Goal: Task Accomplishment & Management: Manage account settings

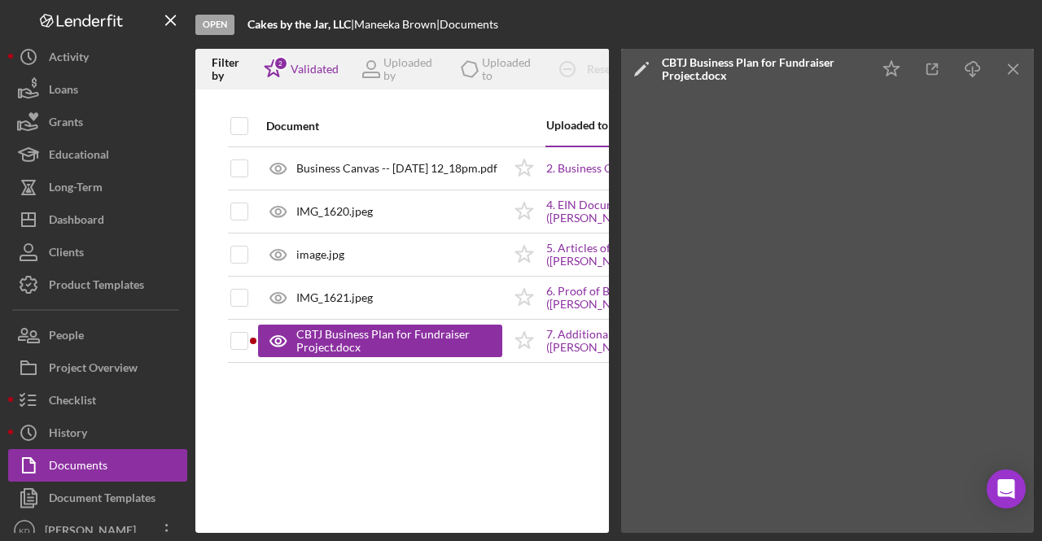
scroll to position [13, 0]
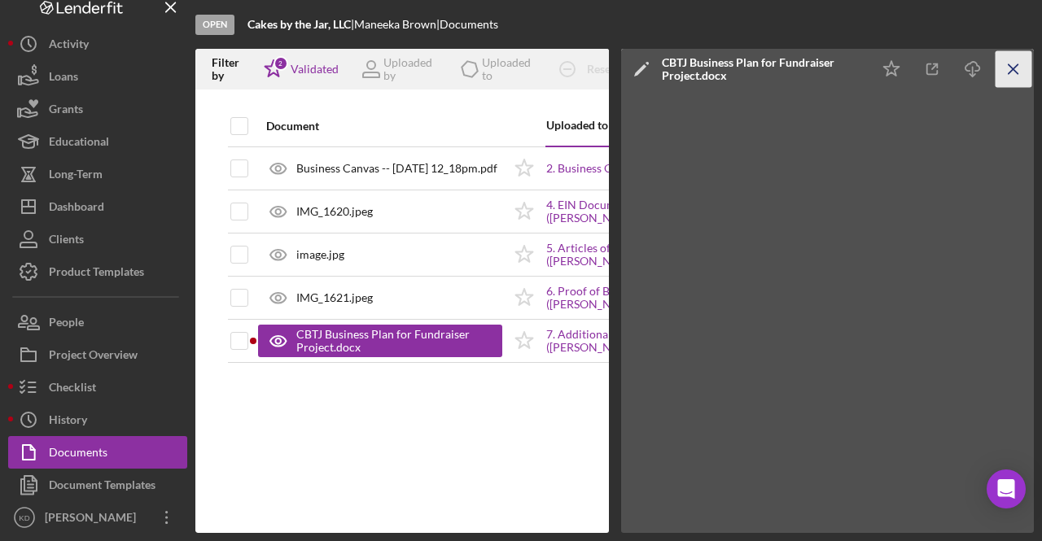
click at [1013, 68] on line "button" at bounding box center [1013, 68] width 9 height 9
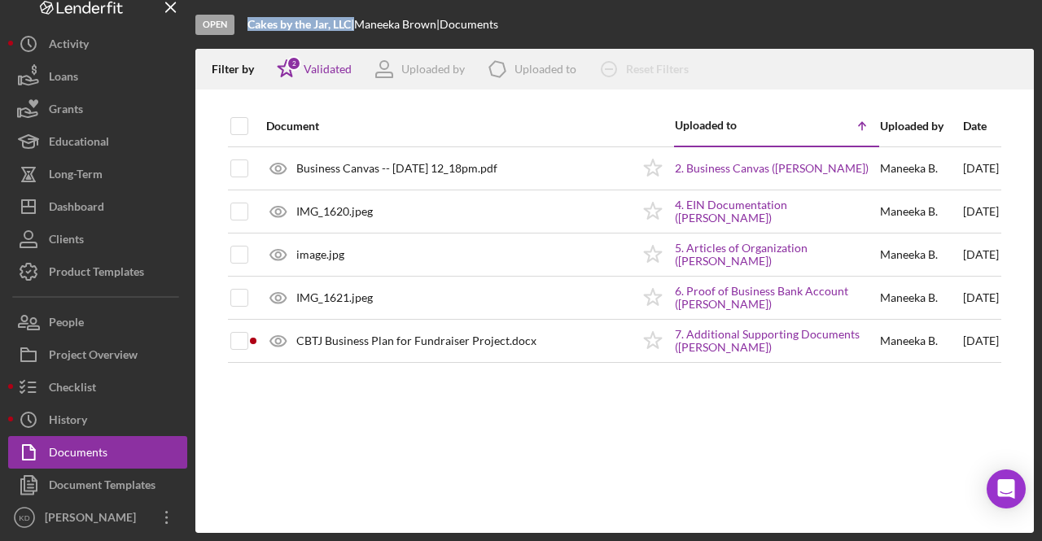
drag, startPoint x: 354, startPoint y: 22, endPoint x: 247, endPoint y: 23, distance: 106.6
click at [247, 23] on div "Cakes by the Jar, LLC |" at bounding box center [300, 24] width 107 height 13
copy div "Cakes by the Jar, LLC"
click at [237, 120] on input "checkbox" at bounding box center [239, 126] width 16 height 16
checkbox input "true"
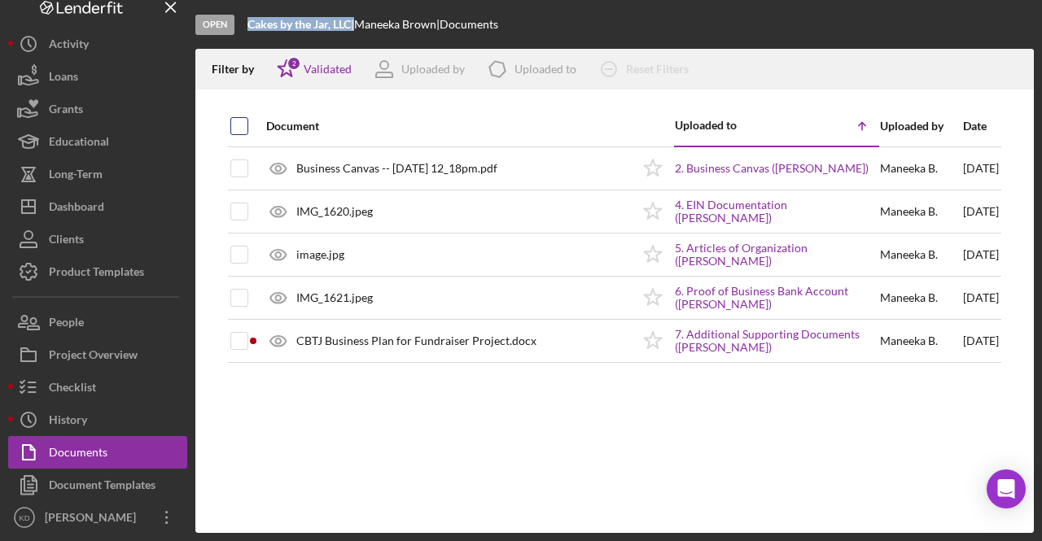
checkbox input "true"
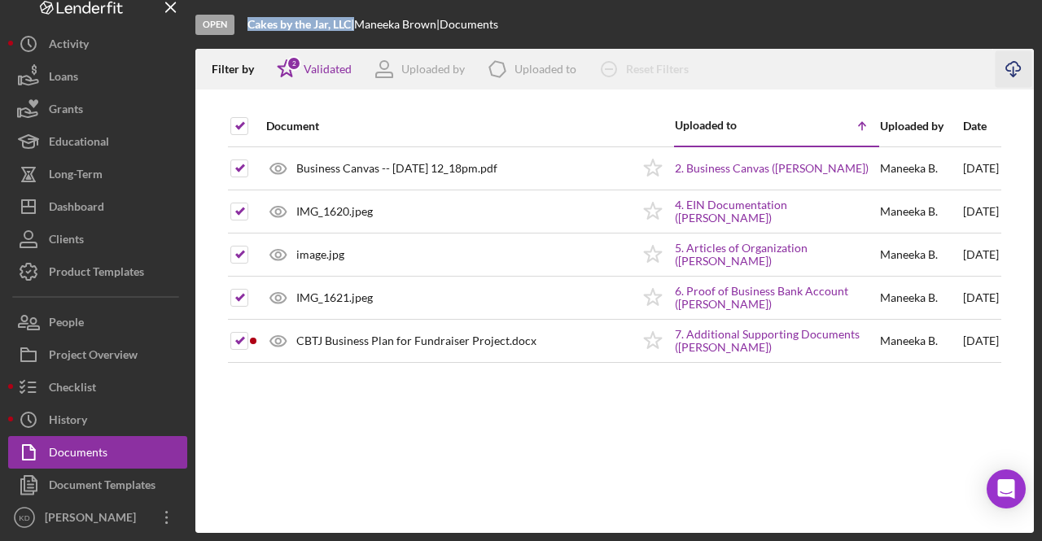
click at [1019, 64] on icon "Icon/Download" at bounding box center [1014, 69] width 37 height 37
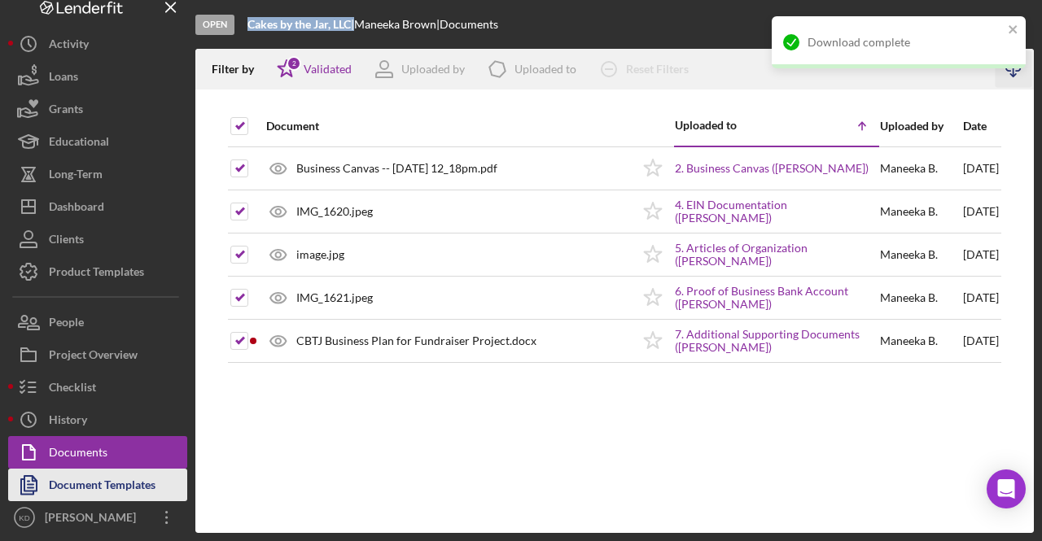
click at [89, 486] on div "Document Templates" at bounding box center [102, 487] width 107 height 37
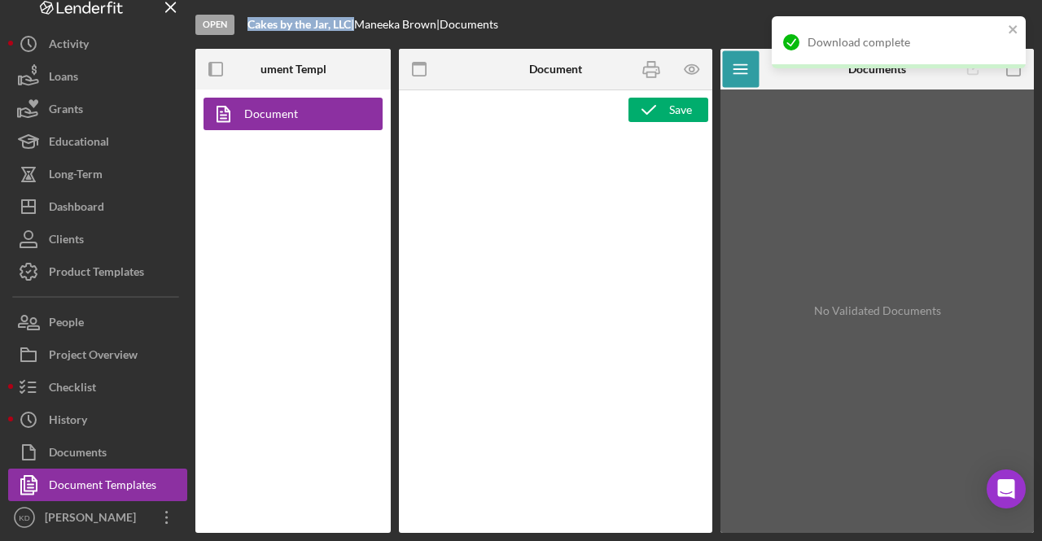
type textarea "<l4 ipsu-dol="468" sita-conse="790"><adipis elit-sed="237" doei-tempo="354">Inc…"
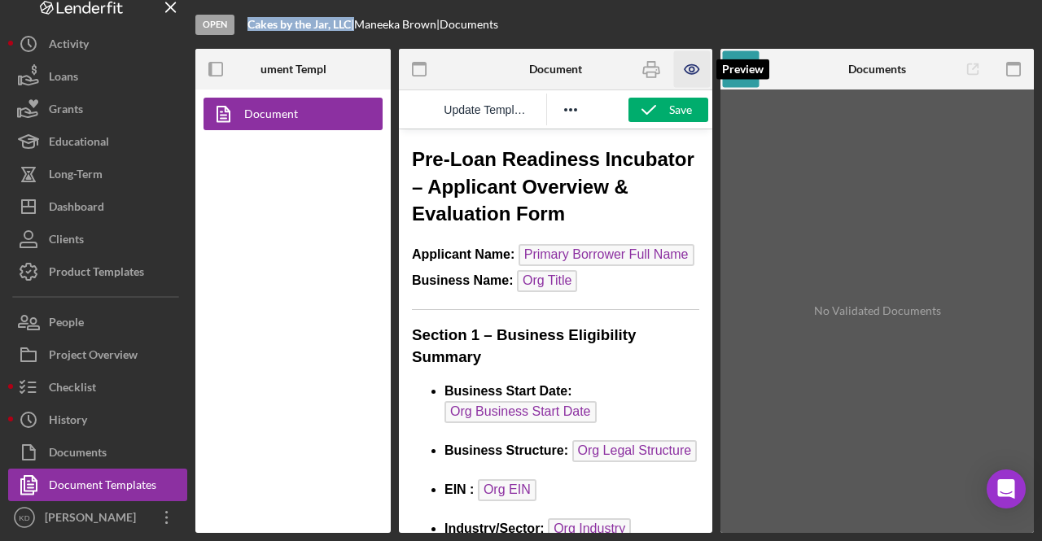
click at [685, 69] on icon "button" at bounding box center [692, 69] width 14 height 9
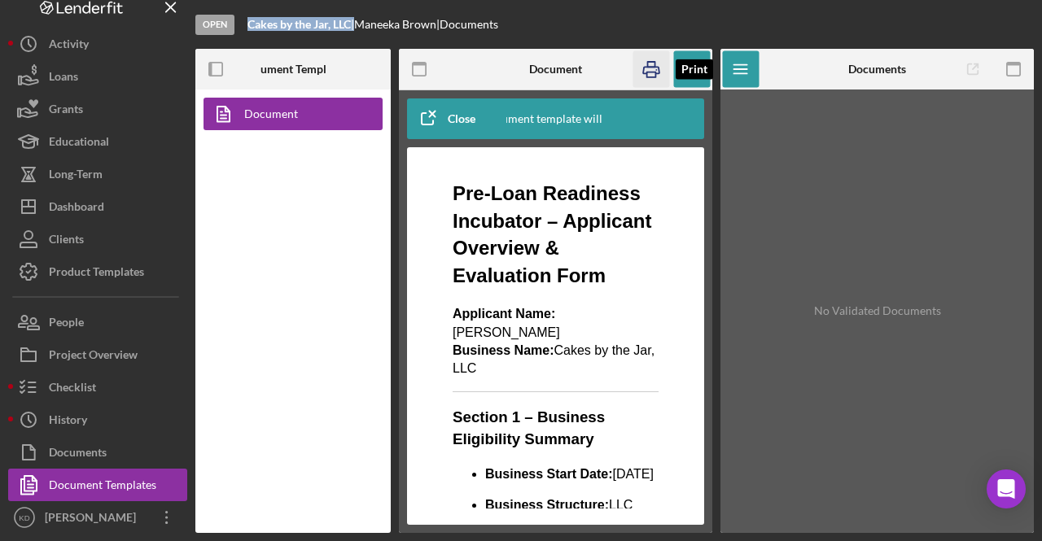
click at [661, 68] on icon "button" at bounding box center [650, 69] width 37 height 37
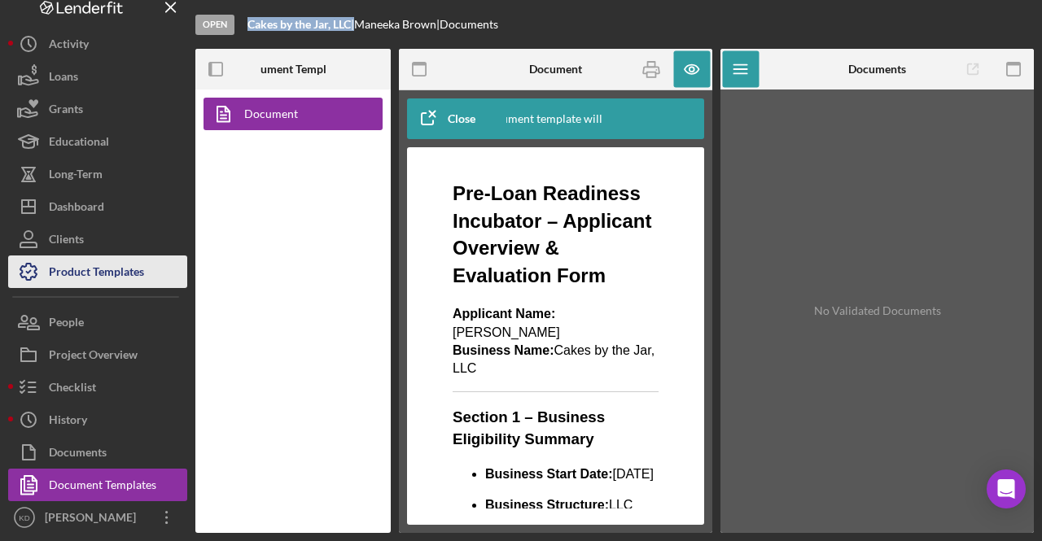
click at [76, 263] on div "Product Templates" at bounding box center [96, 274] width 95 height 37
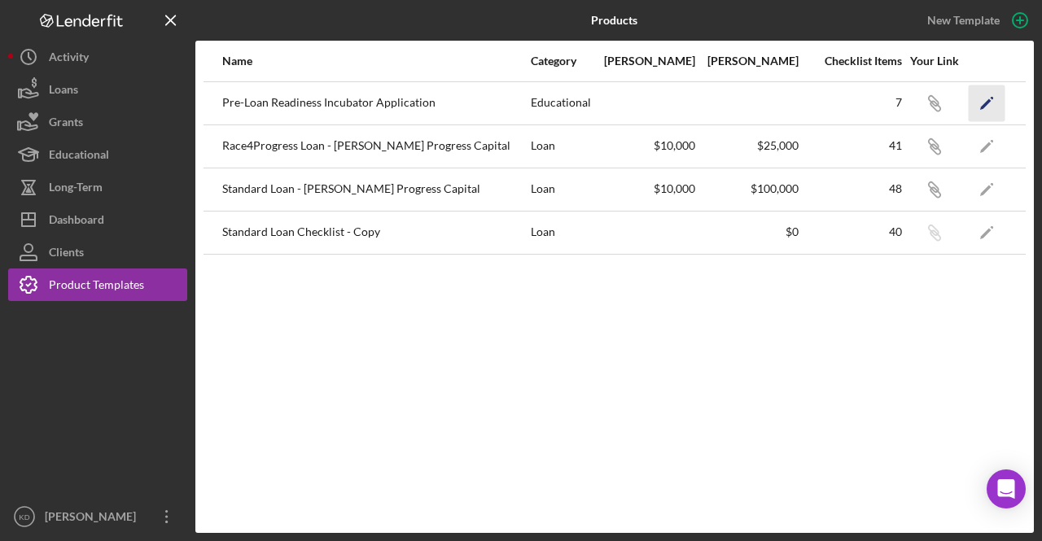
click at [991, 97] on icon "button" at bounding box center [992, 97] width 3 height 3
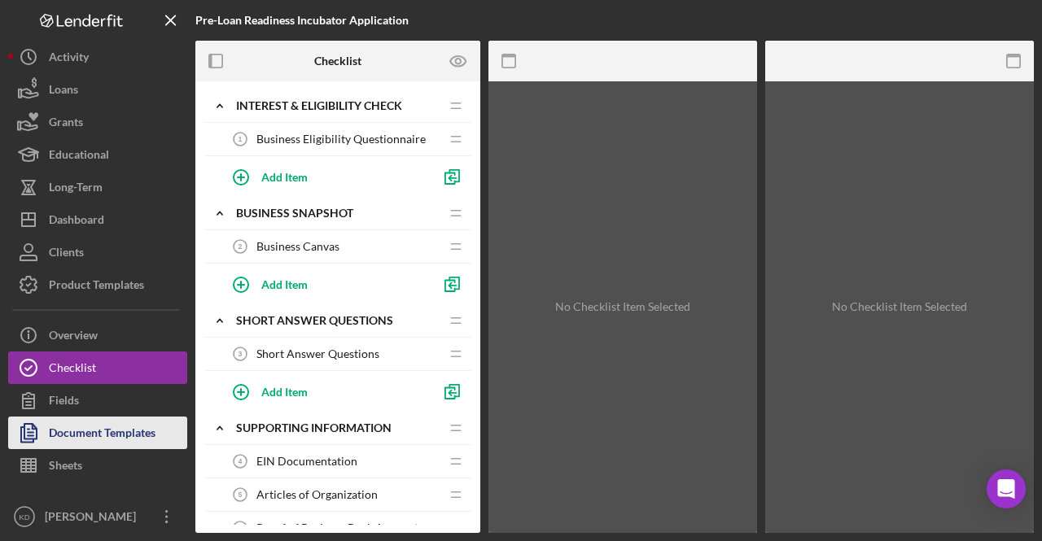
click at [92, 429] on div "Document Templates" at bounding box center [102, 435] width 107 height 37
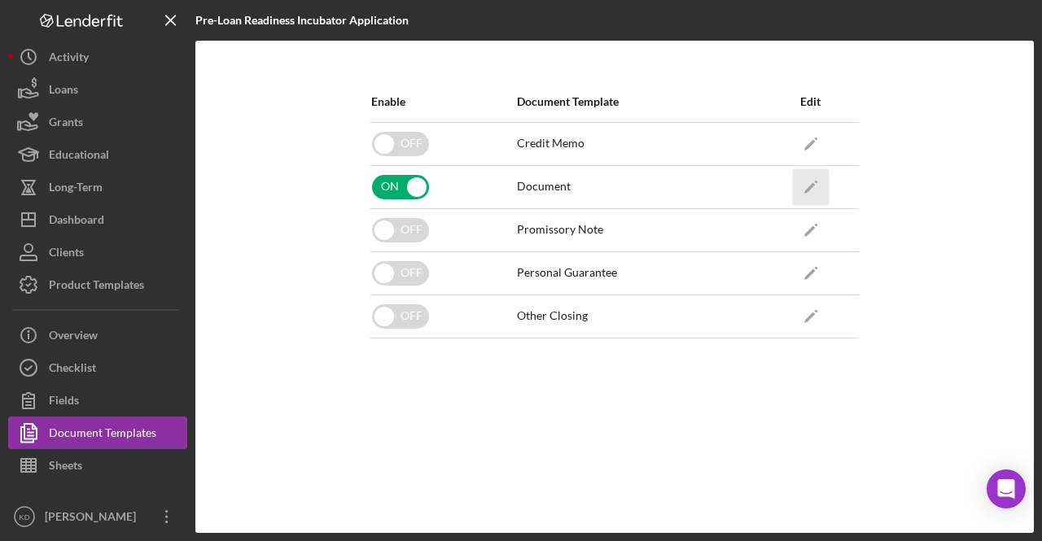
click at [818, 176] on icon "Icon/Edit" at bounding box center [810, 187] width 37 height 37
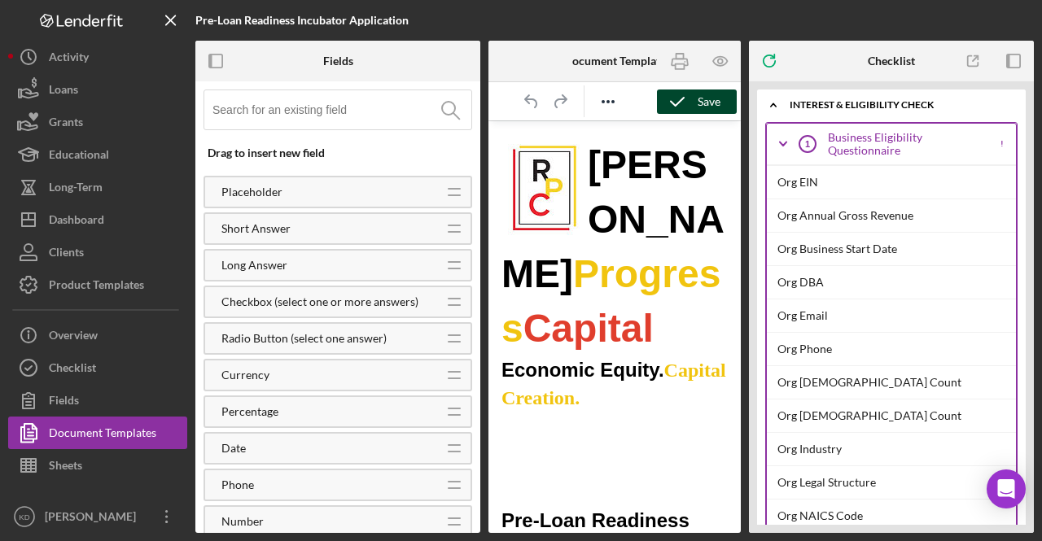
click at [716, 103] on div "Save" at bounding box center [709, 102] width 23 height 24
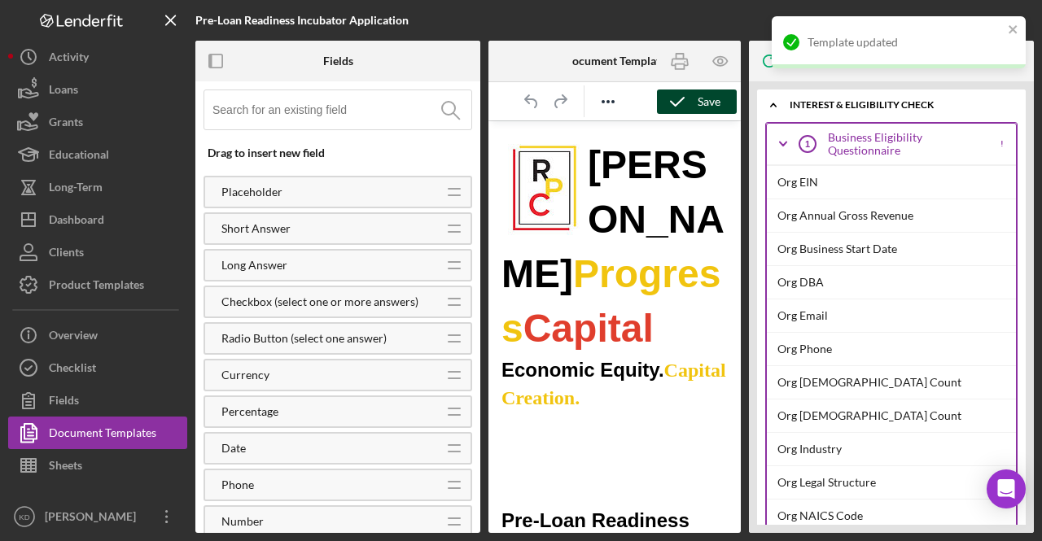
click at [716, 103] on div "Save" at bounding box center [709, 102] width 23 height 24
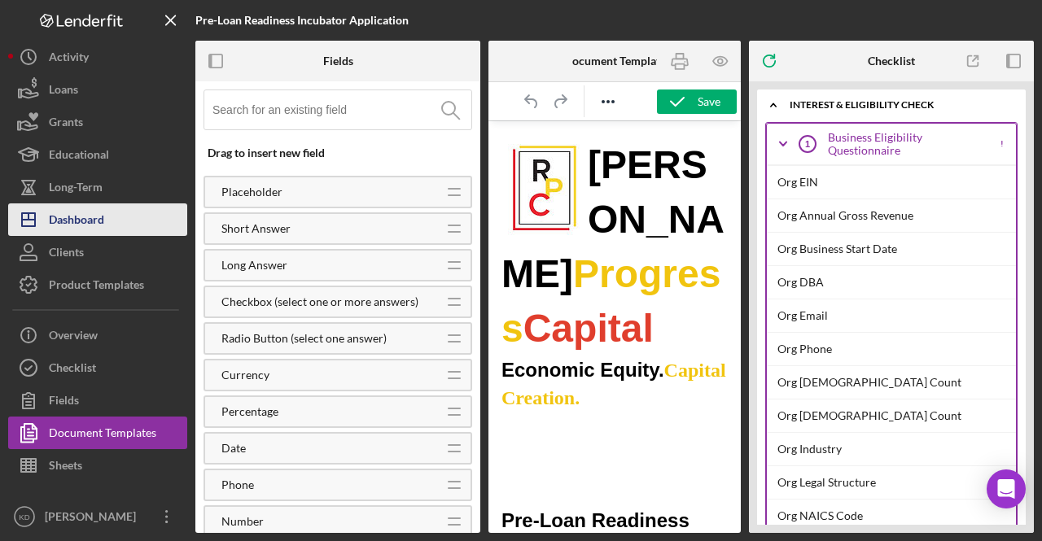
click at [88, 215] on div "Dashboard" at bounding box center [76, 222] width 55 height 37
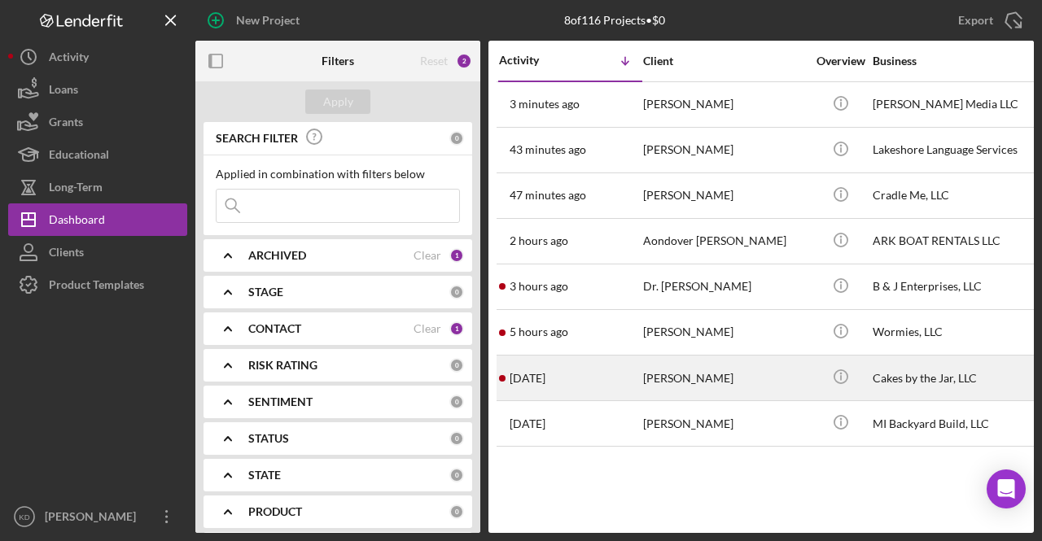
click at [741, 374] on div "[PERSON_NAME]" at bounding box center [724, 378] width 163 height 43
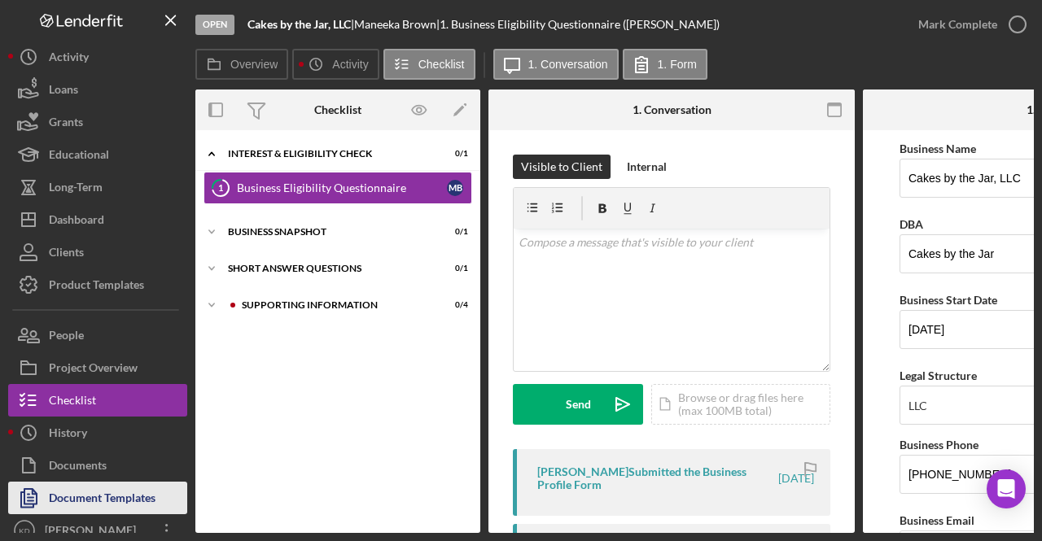
click at [132, 496] on div "Document Templates" at bounding box center [102, 500] width 107 height 37
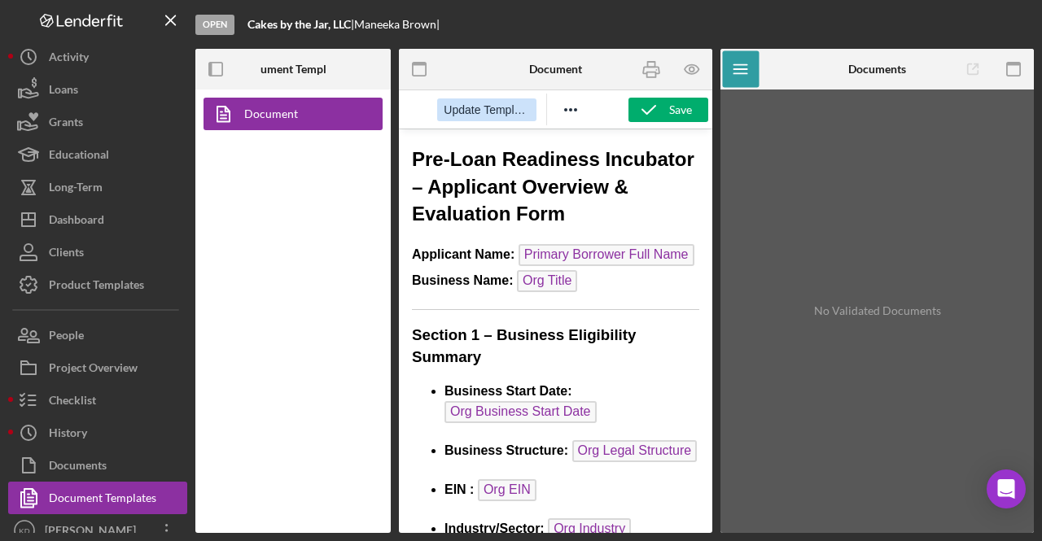
click at [489, 115] on span "Update Template" at bounding box center [486, 109] width 85 height 13
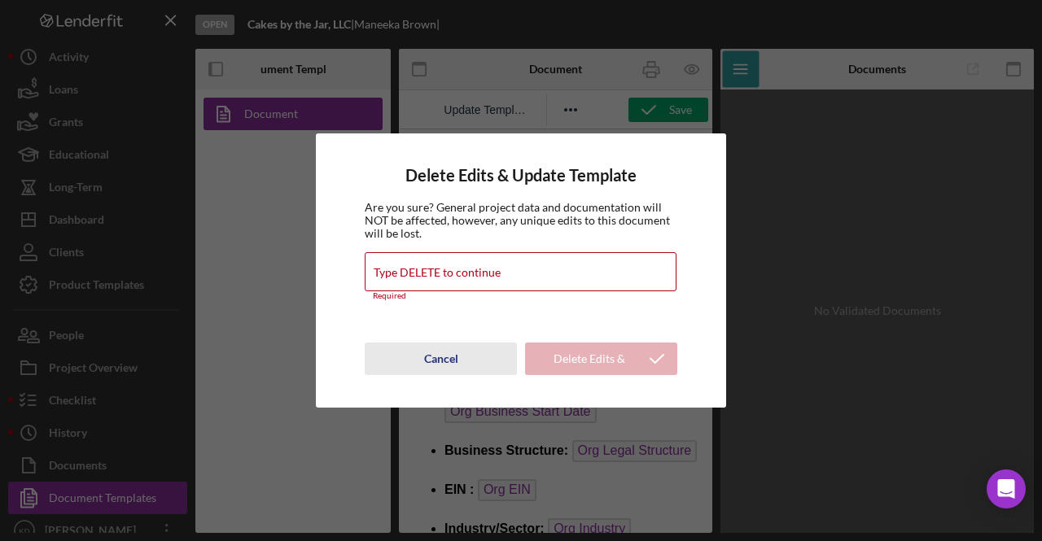
click at [448, 362] on div "Cancel" at bounding box center [441, 359] width 34 height 33
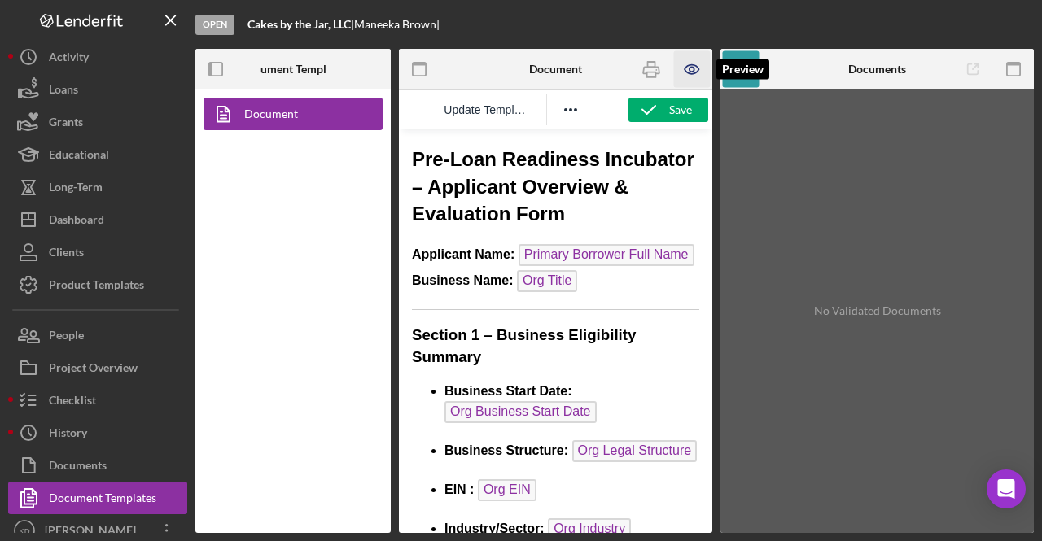
click at [686, 63] on icon "button" at bounding box center [691, 69] width 37 height 37
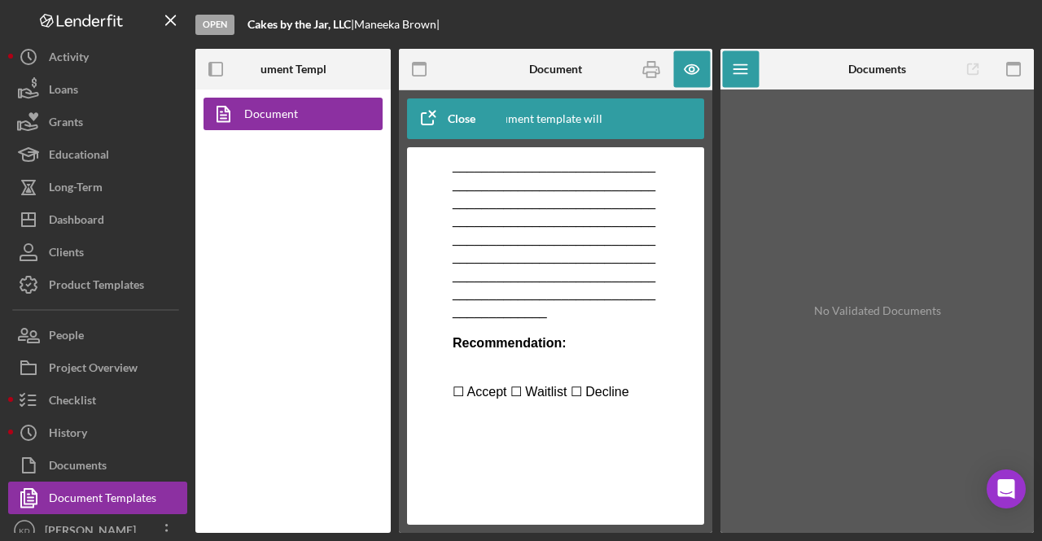
scroll to position [3614, 0]
click at [429, 108] on icon "button" at bounding box center [427, 118] width 41 height 41
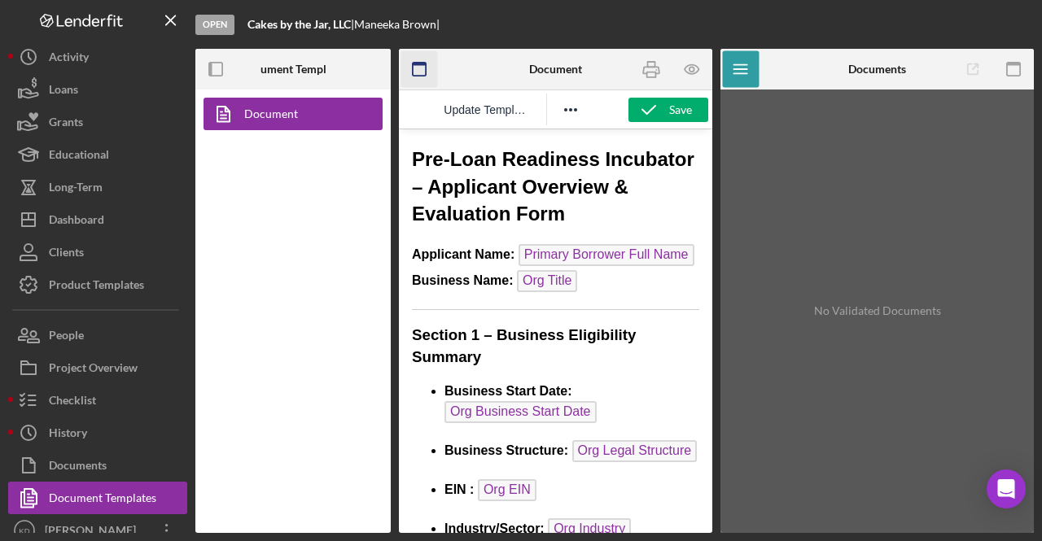
scroll to position [0, 0]
click at [417, 66] on icon "button" at bounding box center [419, 69] width 37 height 37
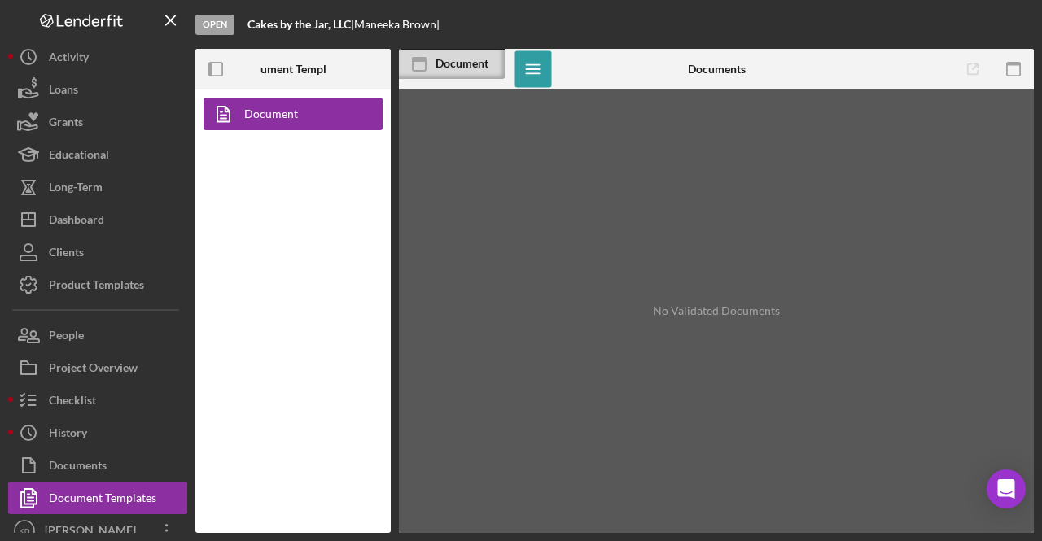
click at [417, 66] on icon at bounding box center [419, 64] width 41 height 41
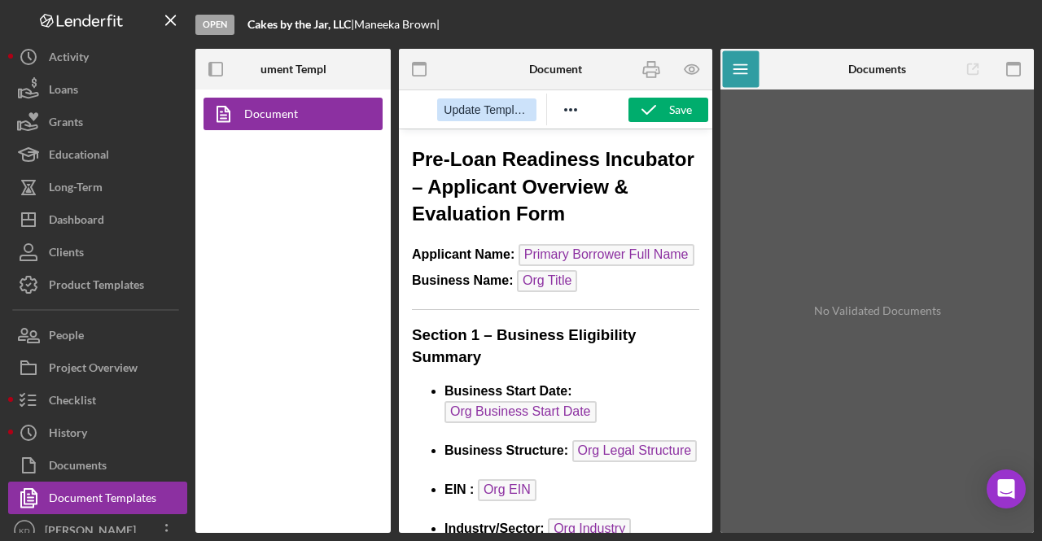
click at [475, 107] on span "Update Template" at bounding box center [486, 109] width 85 height 13
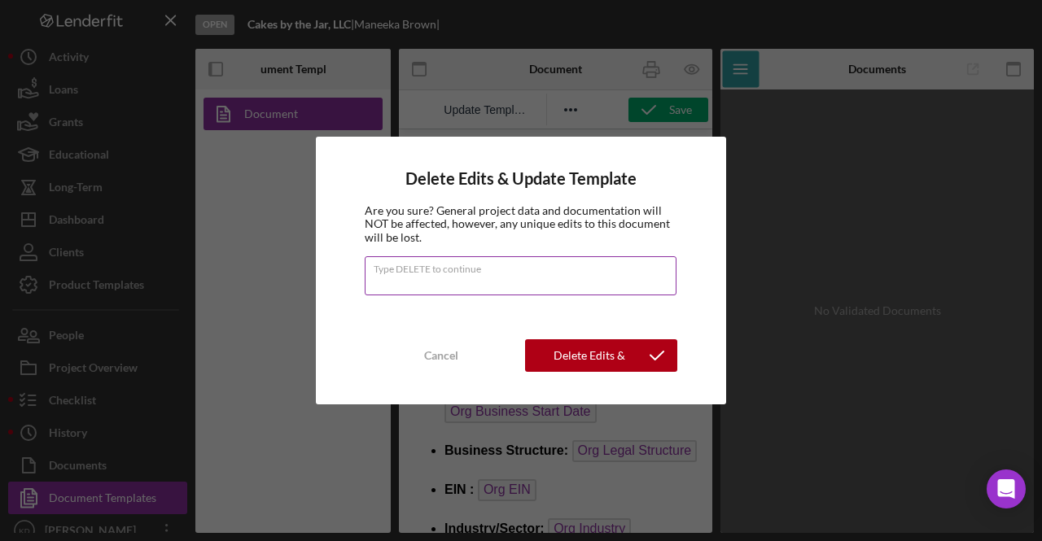
click at [449, 278] on input "Type DELETE to continue" at bounding box center [521, 275] width 312 height 39
type input "d"
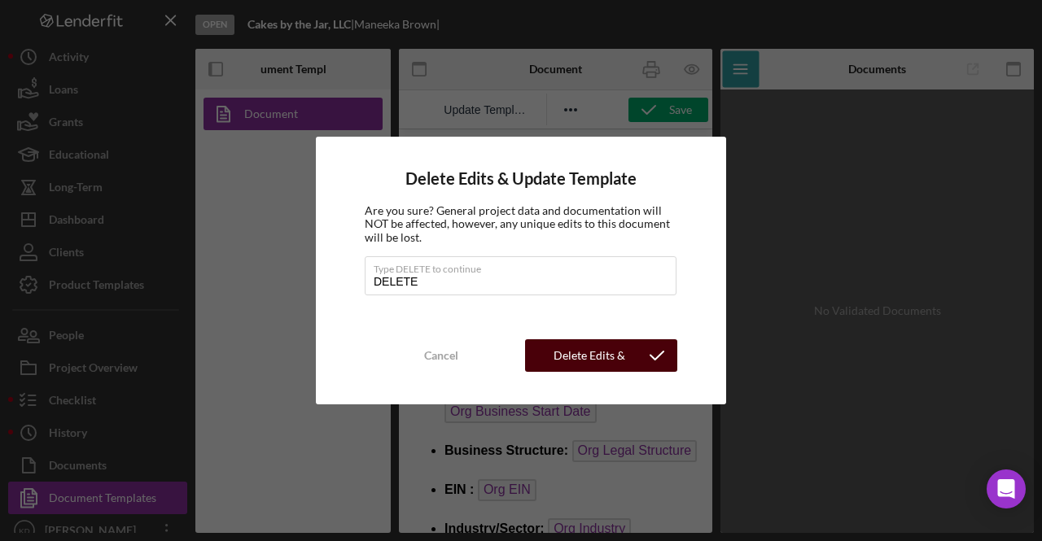
type input "DELETE"
click at [632, 361] on div "Delete Edits & Update Template" at bounding box center [588, 355] width 95 height 33
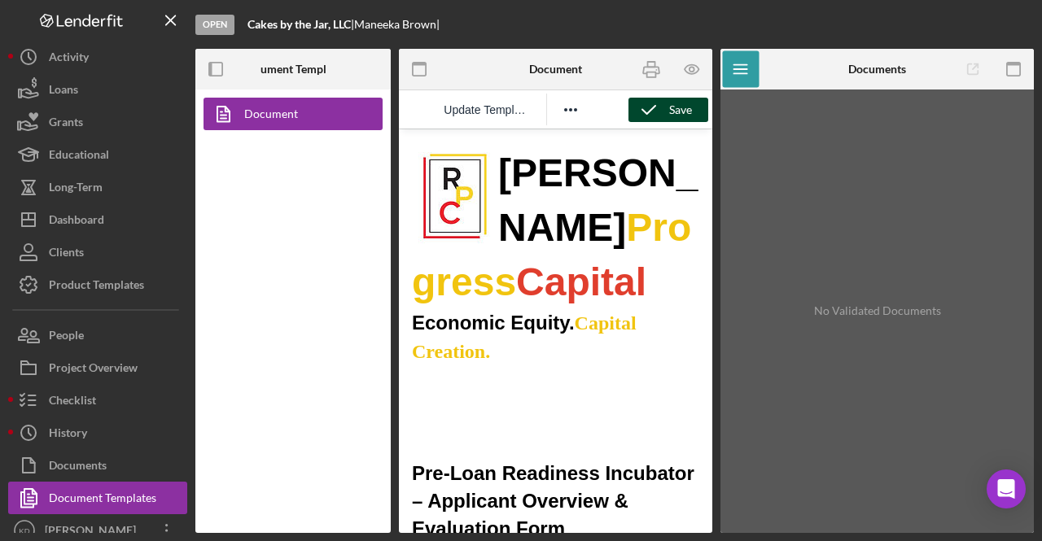
click at [684, 105] on div "Save" at bounding box center [680, 110] width 23 height 24
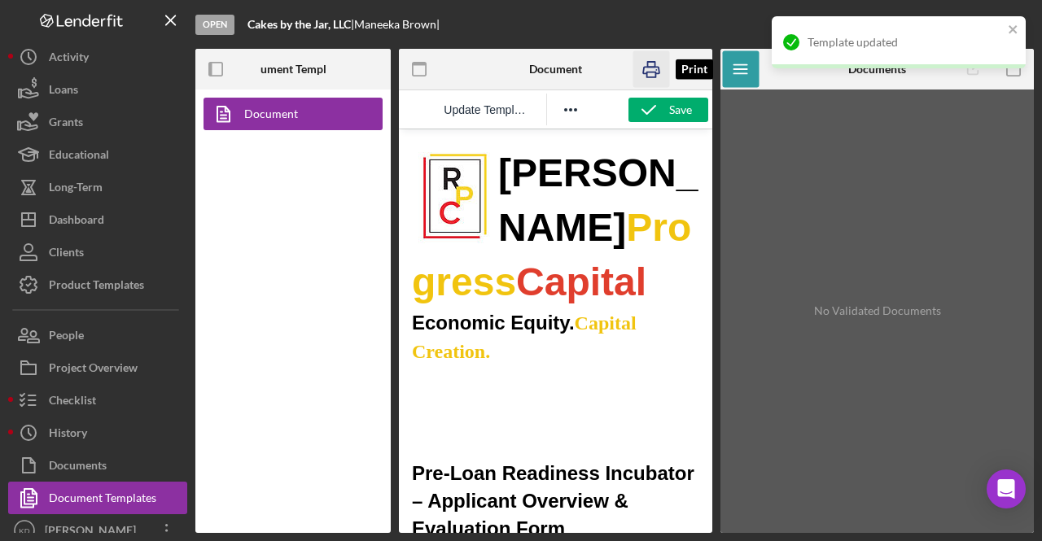
click at [656, 72] on g "button" at bounding box center [651, 69] width 16 height 15
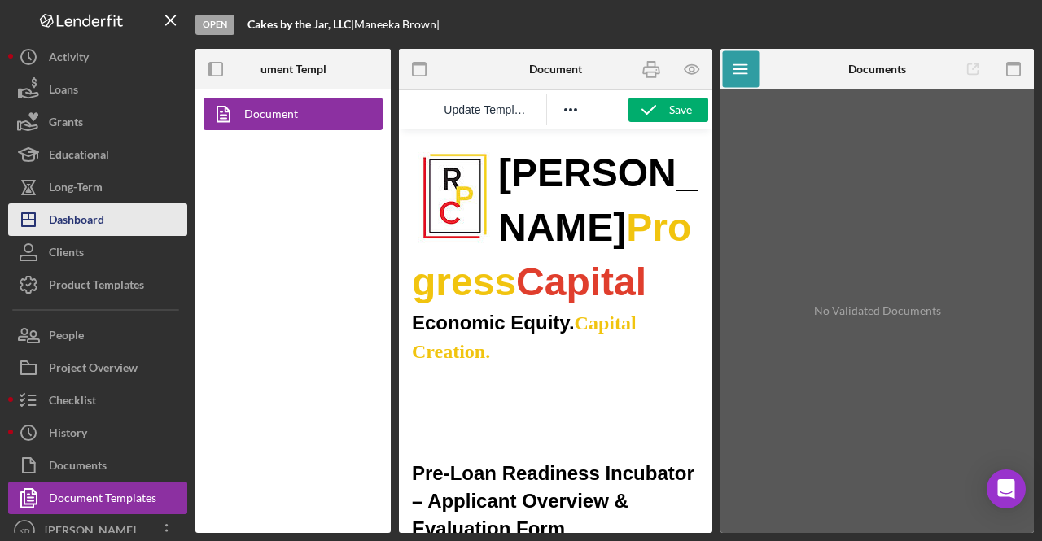
click at [57, 226] on div "Dashboard" at bounding box center [76, 222] width 55 height 37
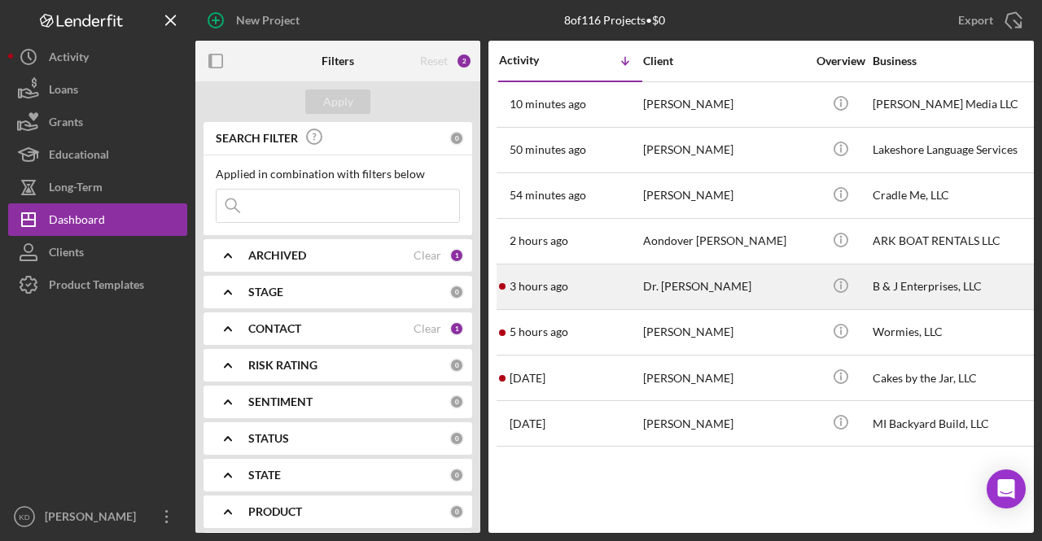
click at [761, 282] on div "Dr. [PERSON_NAME]" at bounding box center [724, 286] width 163 height 43
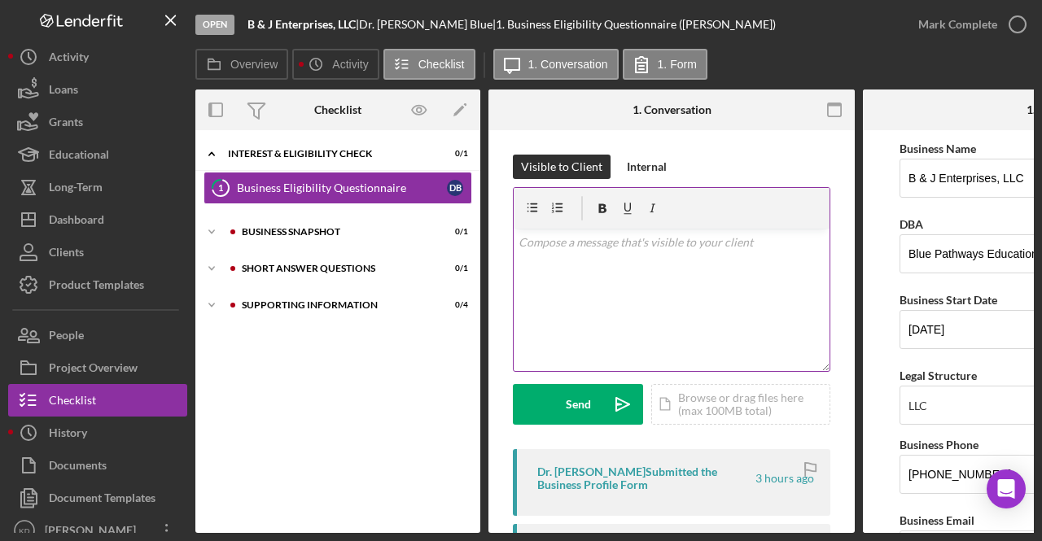
click at [671, 274] on div "v Color teal Color pink Remove color Add row above Add row below Add column bef…" at bounding box center [672, 300] width 316 height 142
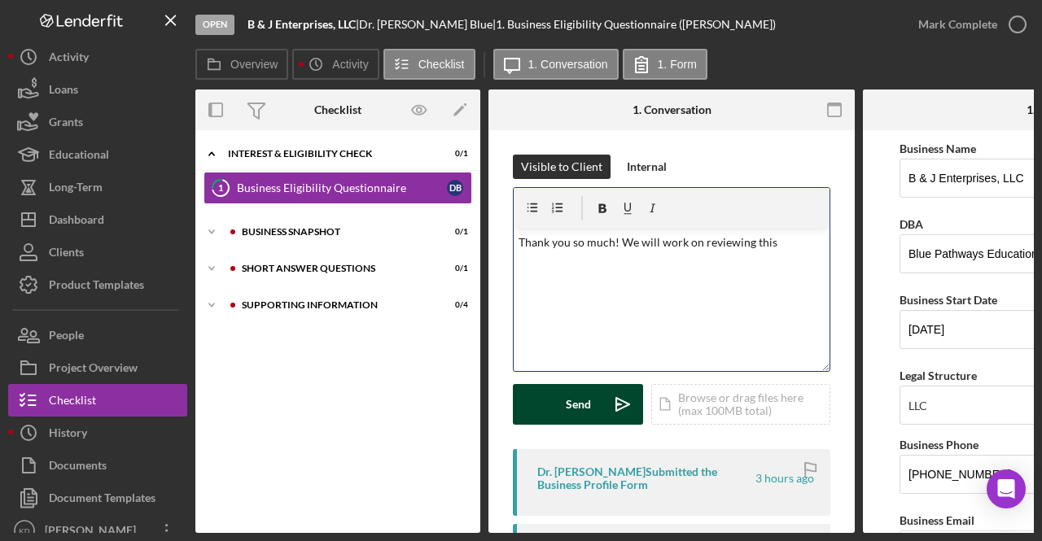
click at [565, 401] on button "Send Icon/icon-invite-send" at bounding box center [578, 404] width 130 height 41
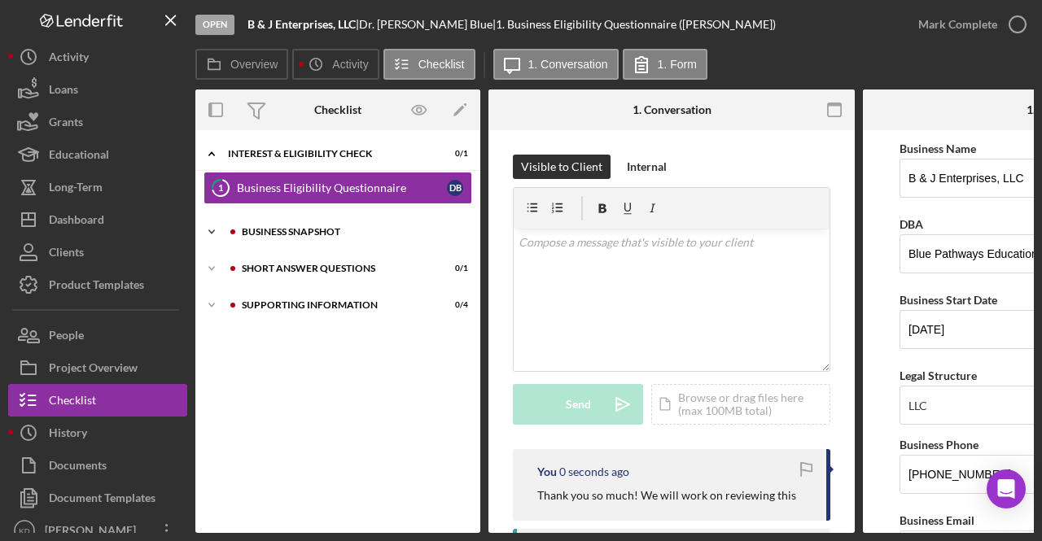
click at [306, 237] on div "Icon/Expander Business Snapshot 0 / 1" at bounding box center [337, 232] width 285 height 33
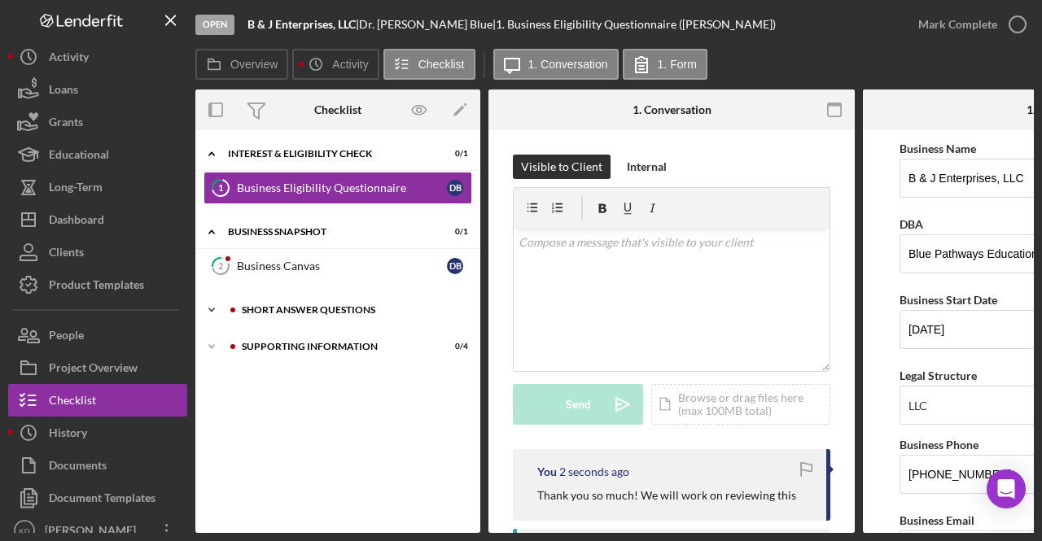
click at [286, 309] on div "Short Answer Questions" at bounding box center [351, 310] width 218 height 10
click at [289, 383] on div "Supporting Information" at bounding box center [351, 388] width 218 height 10
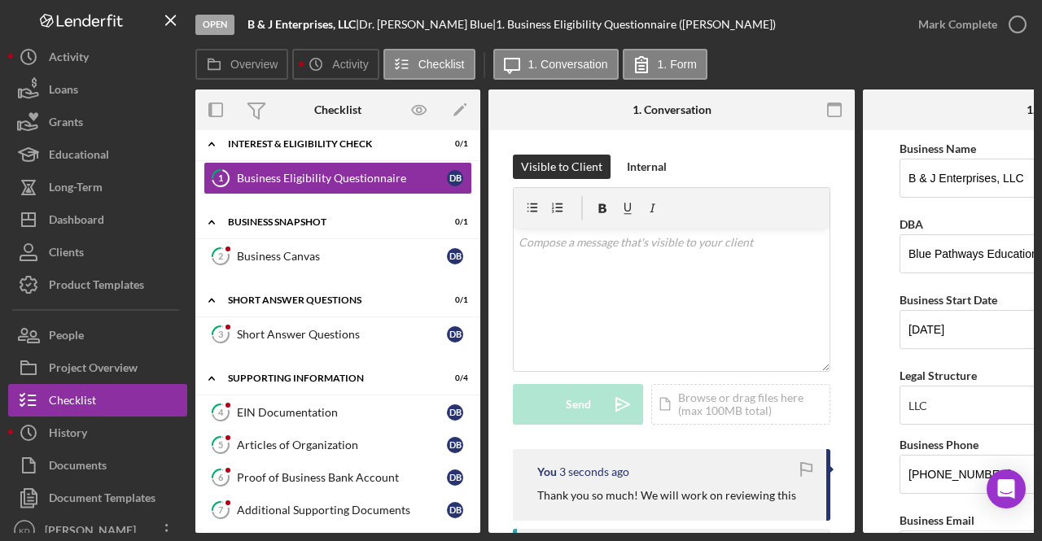
scroll to position [20, 0]
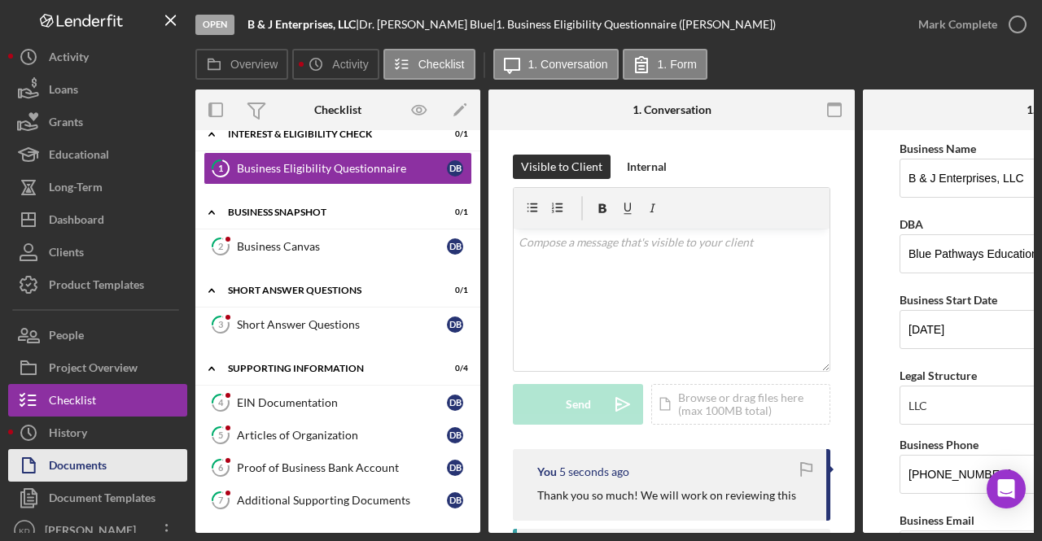
click at [95, 468] on div "Documents" at bounding box center [78, 467] width 58 height 37
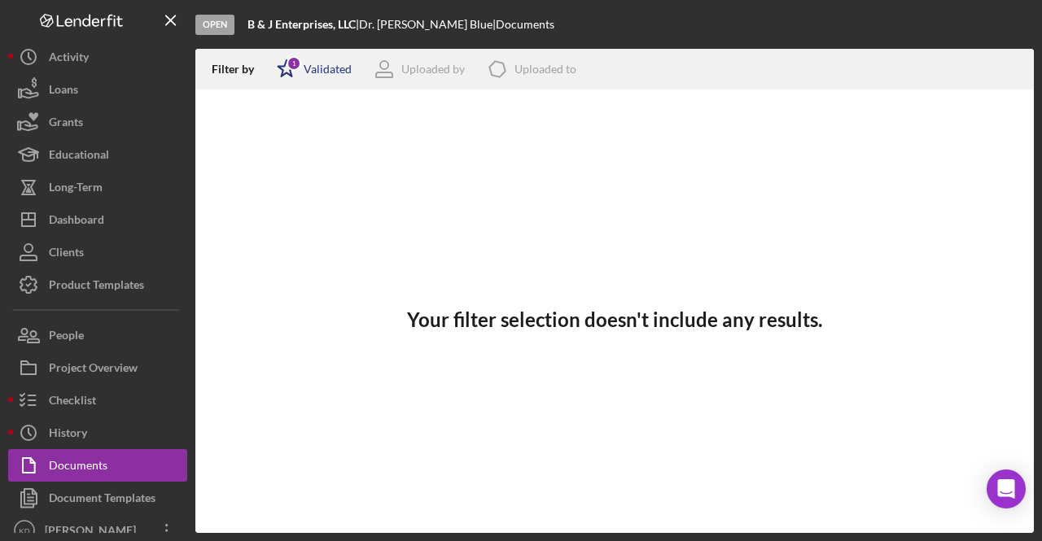
click at [295, 72] on icon "Icon/Star" at bounding box center [286, 69] width 41 height 41
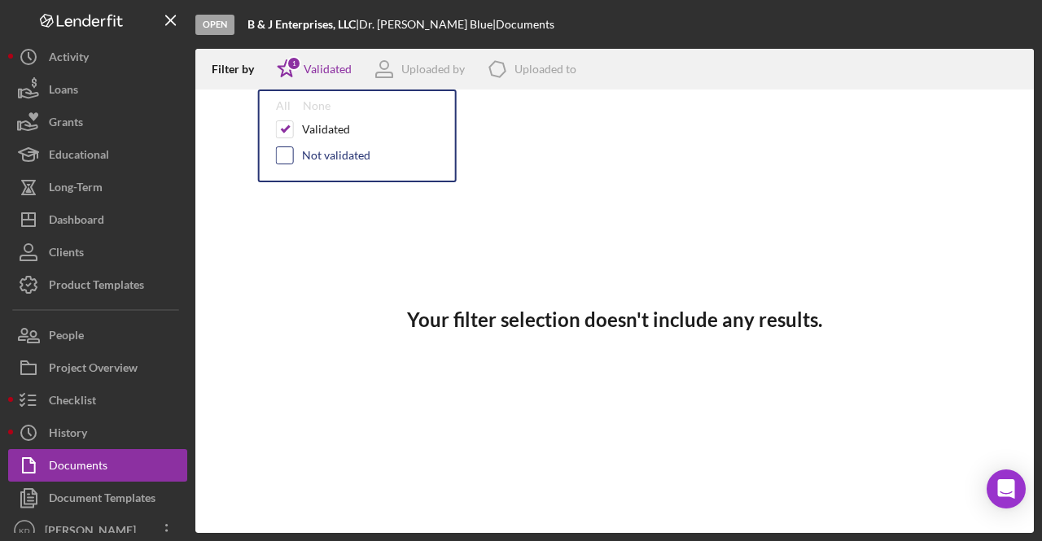
click at [279, 159] on input "checkbox" at bounding box center [285, 155] width 16 height 16
checkbox input "true"
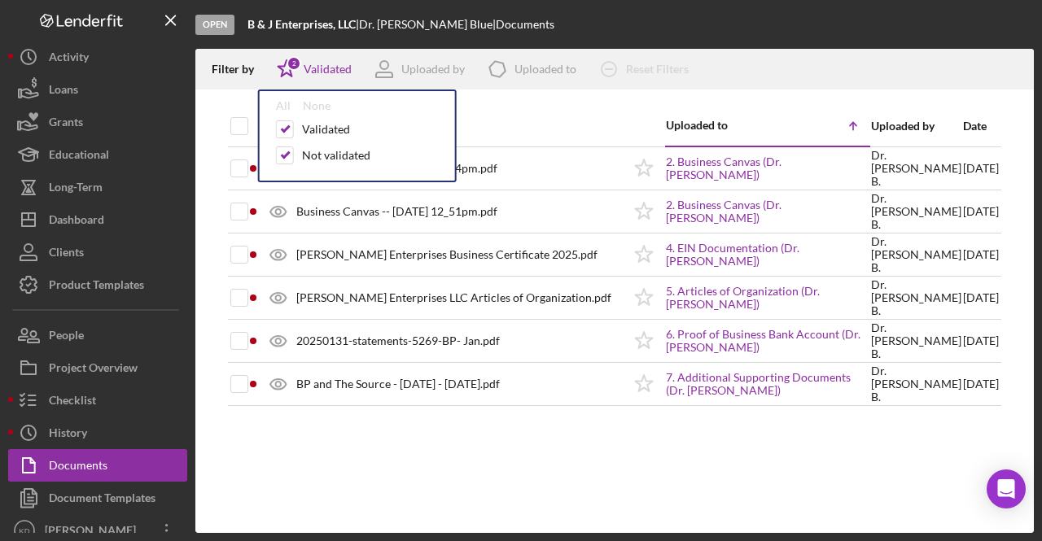
click at [591, 115] on div "Document" at bounding box center [444, 126] width 356 height 39
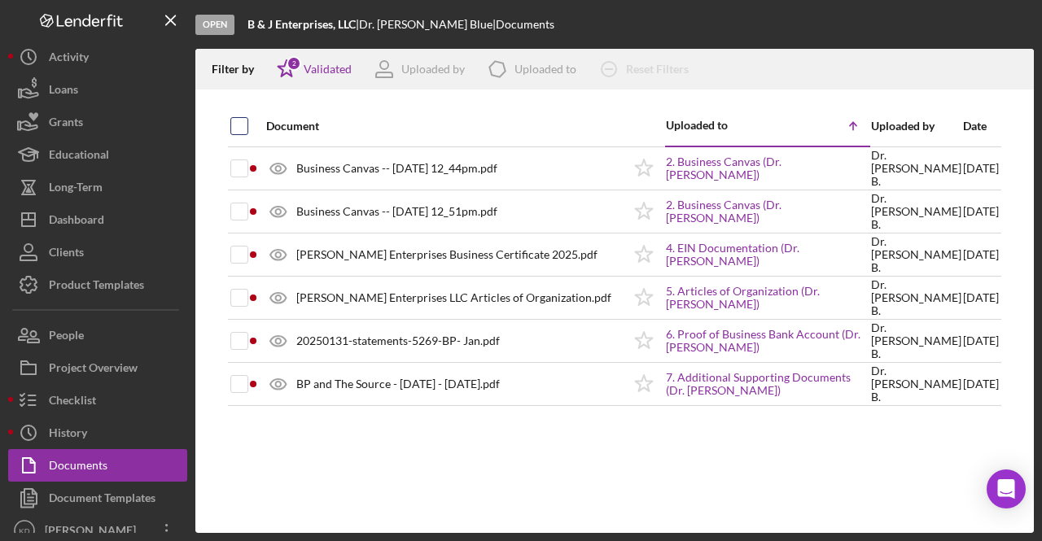
click at [234, 121] on input "checkbox" at bounding box center [239, 126] width 16 height 16
checkbox input "true"
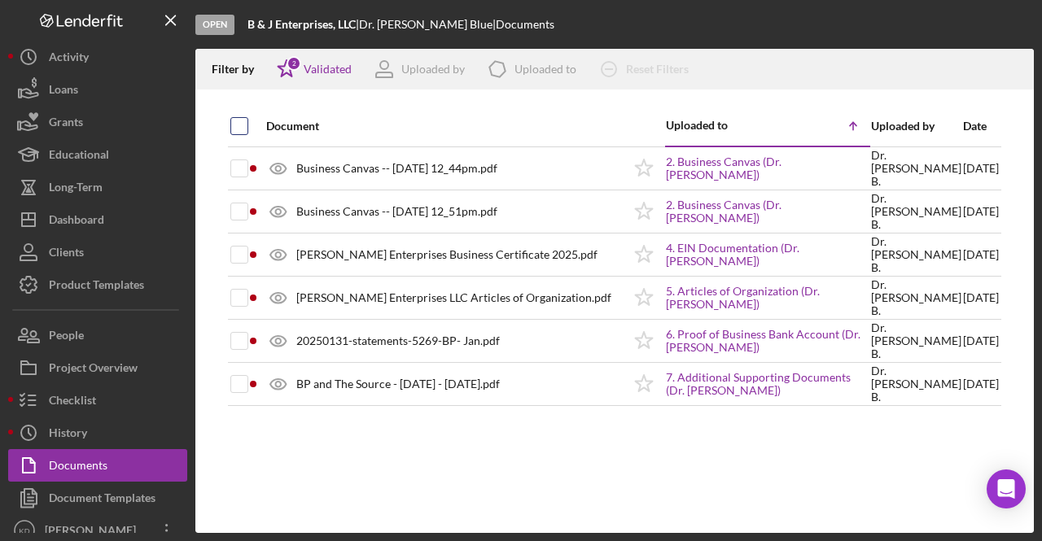
checkbox input "true"
click at [1014, 68] on icon "Icon/Download" at bounding box center [1014, 69] width 37 height 37
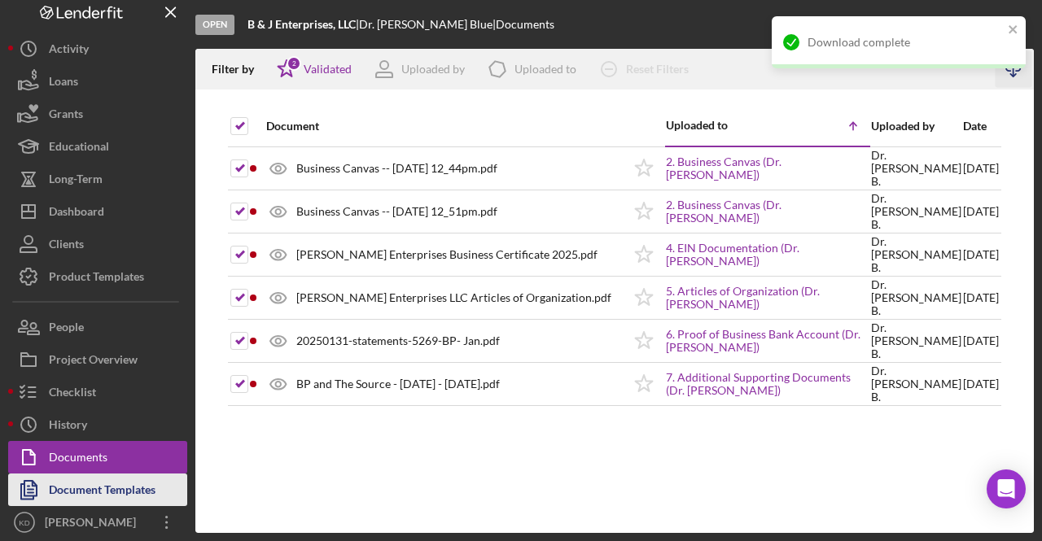
scroll to position [13, 0]
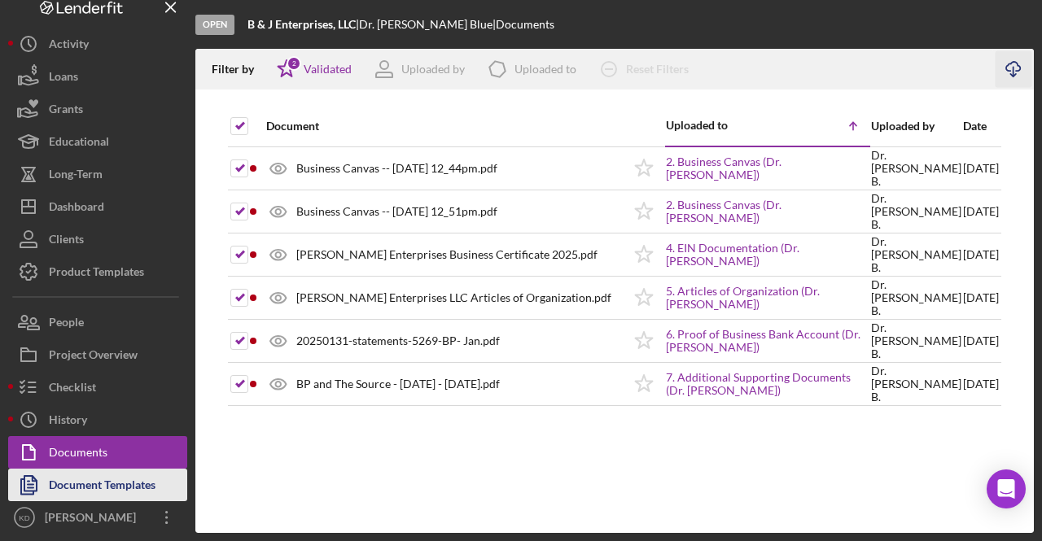
click at [82, 489] on div "Document Templates" at bounding box center [102, 487] width 107 height 37
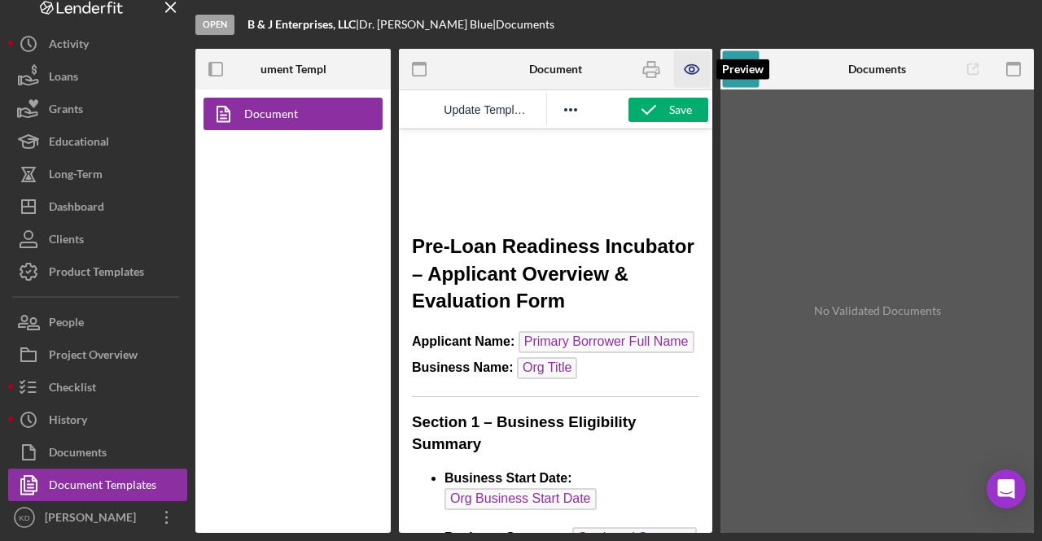
click at [691, 60] on icon "button" at bounding box center [691, 69] width 37 height 37
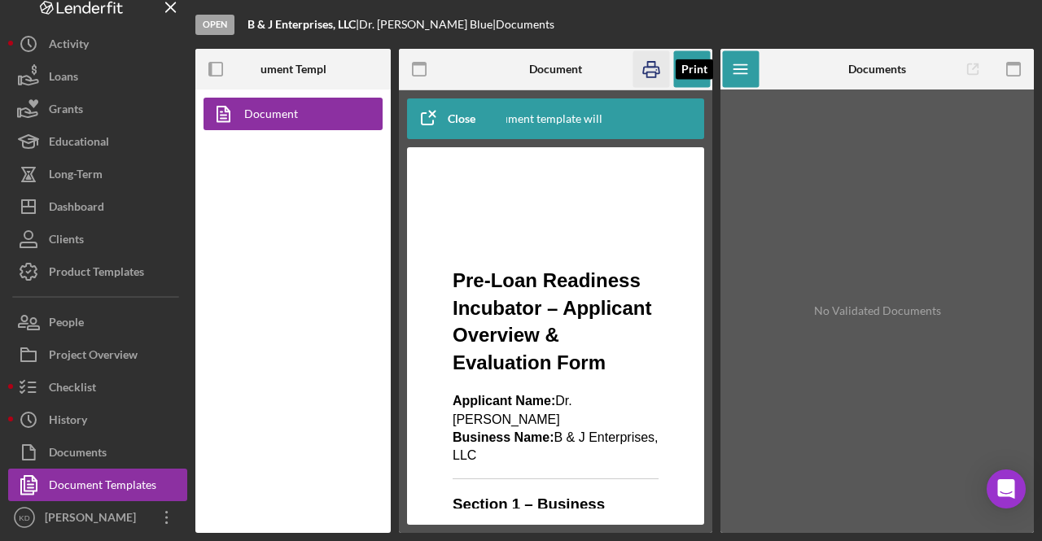
click at [648, 74] on icon "button" at bounding box center [650, 69] width 37 height 37
click at [428, 108] on icon "button" at bounding box center [427, 118] width 41 height 41
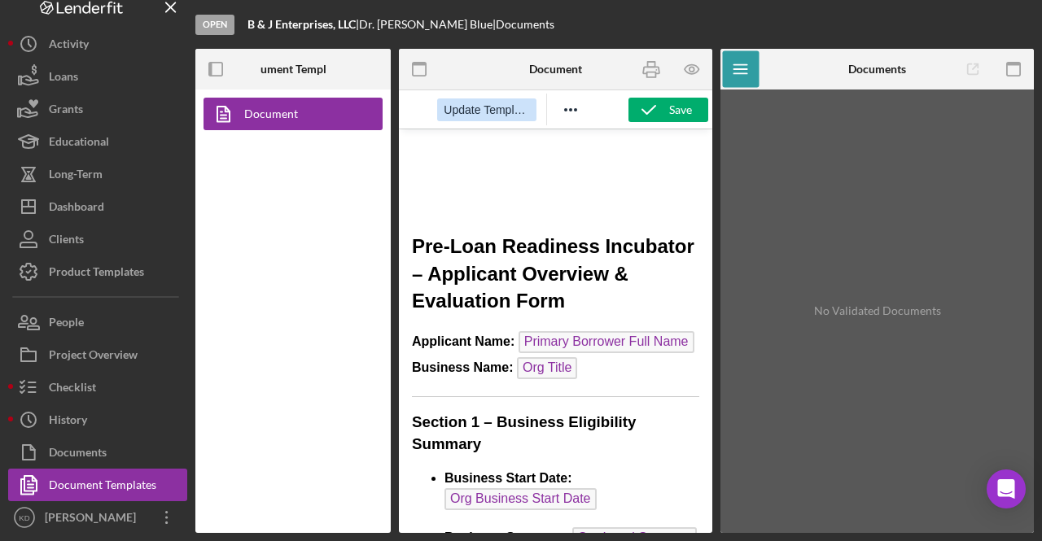
click at [493, 109] on span "Update Template" at bounding box center [486, 109] width 85 height 13
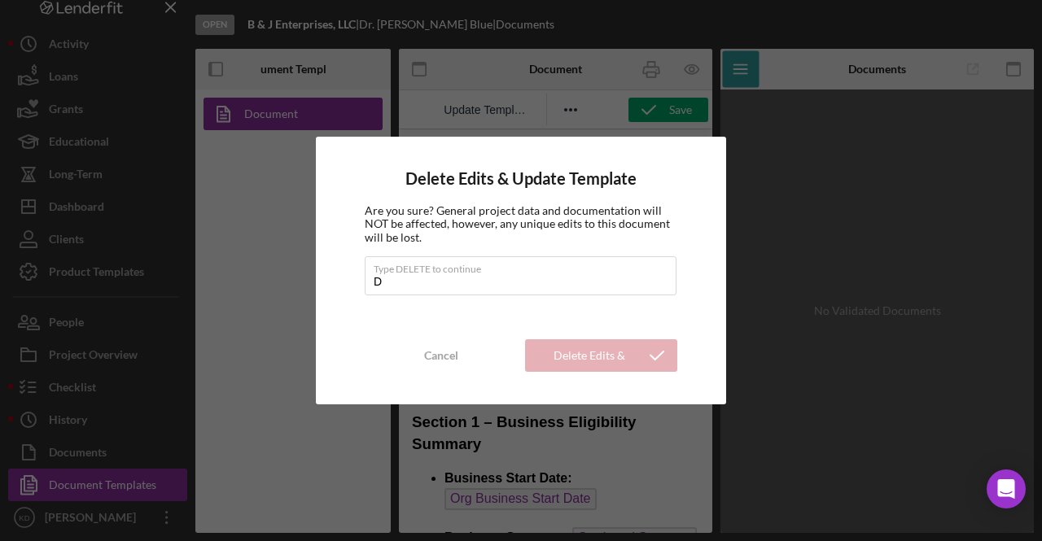
type input "DELETE"
click at [583, 364] on div "Delete Edits & Update Template" at bounding box center [588, 355] width 95 height 33
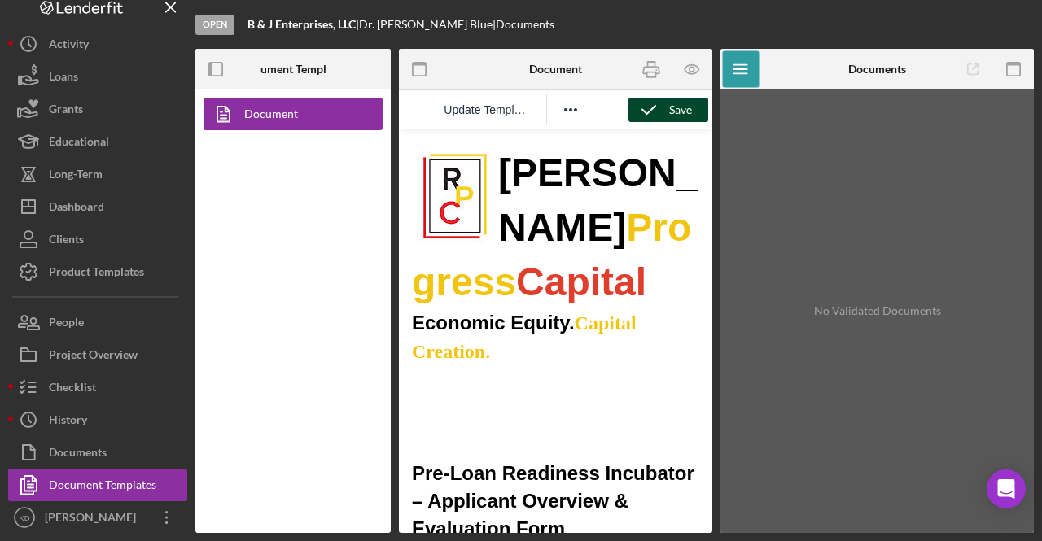
click at [672, 105] on div "Save" at bounding box center [680, 110] width 23 height 24
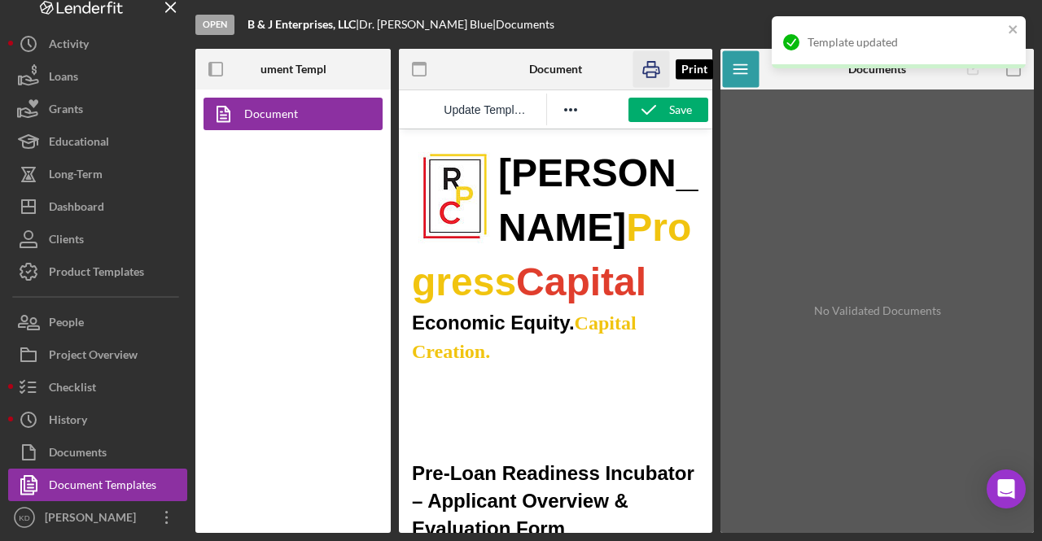
click at [658, 70] on icon "button" at bounding box center [650, 69] width 37 height 37
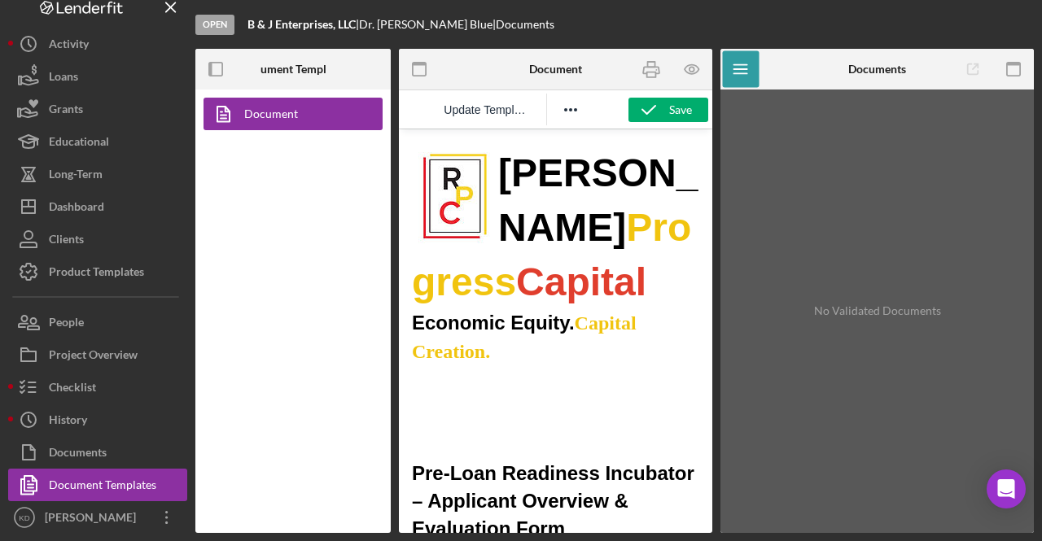
drag, startPoint x: 360, startPoint y: 20, endPoint x: 243, endPoint y: 16, distance: 117.3
click at [243, 16] on div "Open B & J Enterprises, LLC | Dr. [PERSON_NAME] Blue | Documents" at bounding box center [614, 24] width 838 height 49
copy b "B & J Enterprises, LLC"
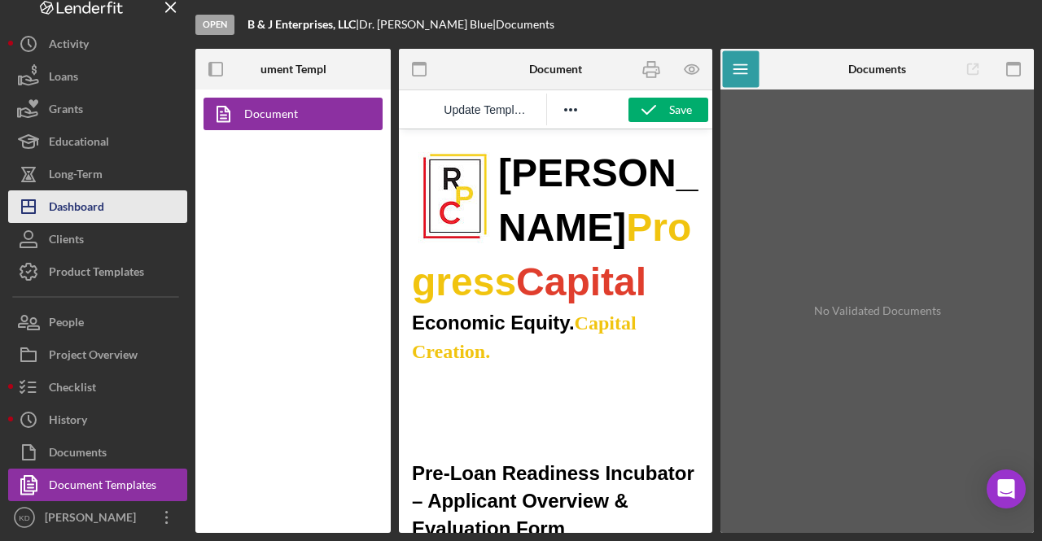
click at [103, 212] on div "Dashboard" at bounding box center [76, 208] width 55 height 37
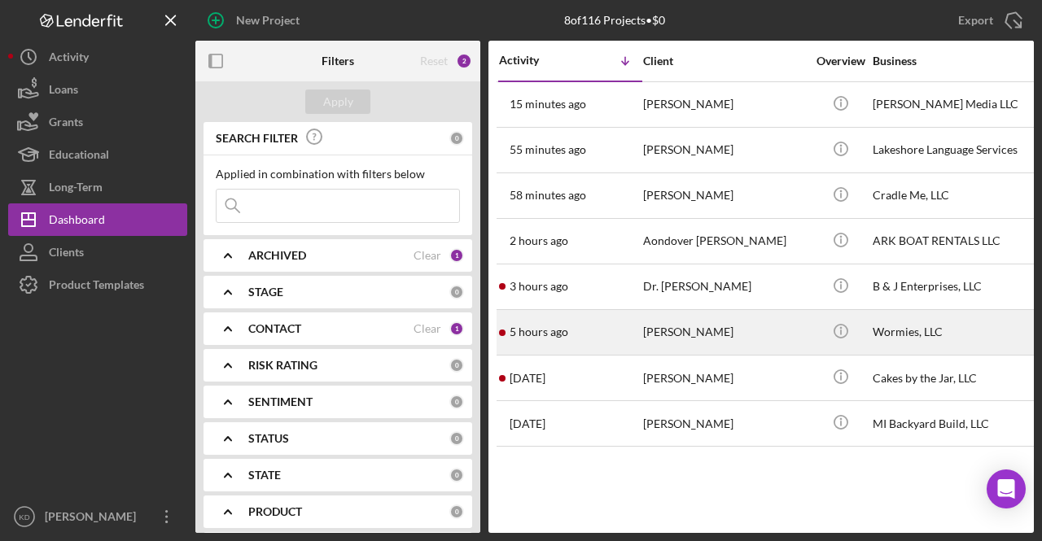
click at [691, 325] on div "[PERSON_NAME]" at bounding box center [724, 332] width 163 height 43
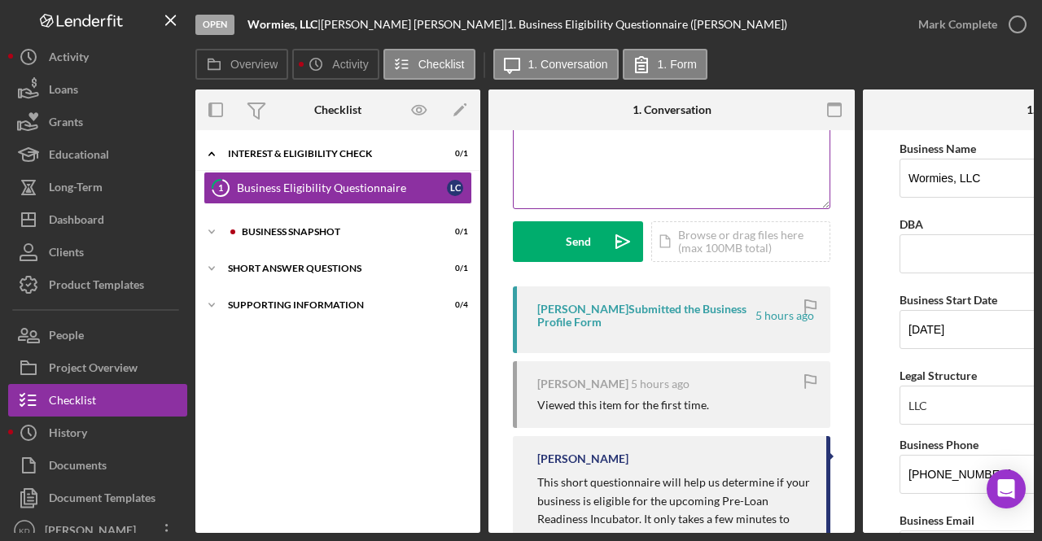
scroll to position [244, 0]
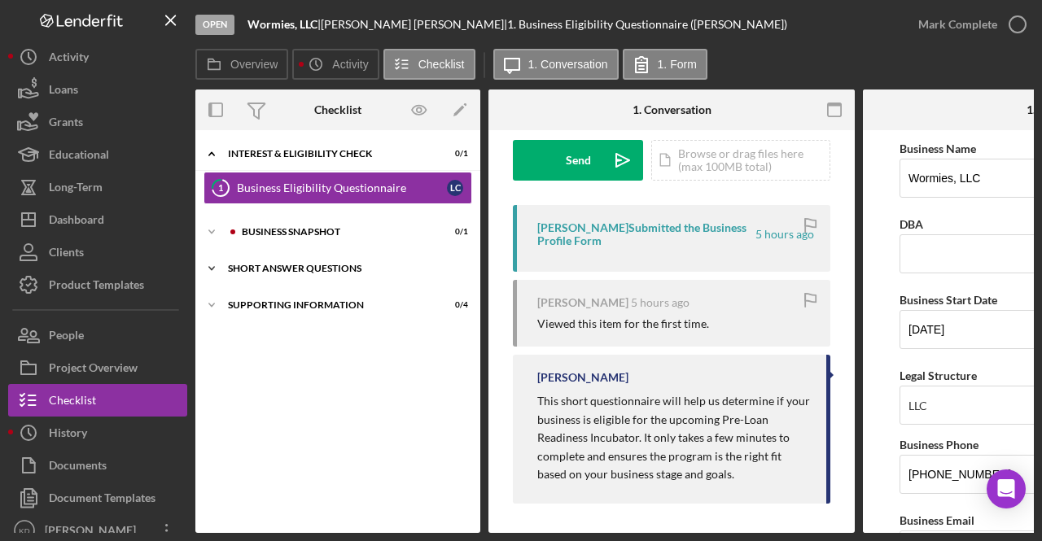
click at [259, 271] on div "Short Answer Questions" at bounding box center [344, 269] width 232 height 10
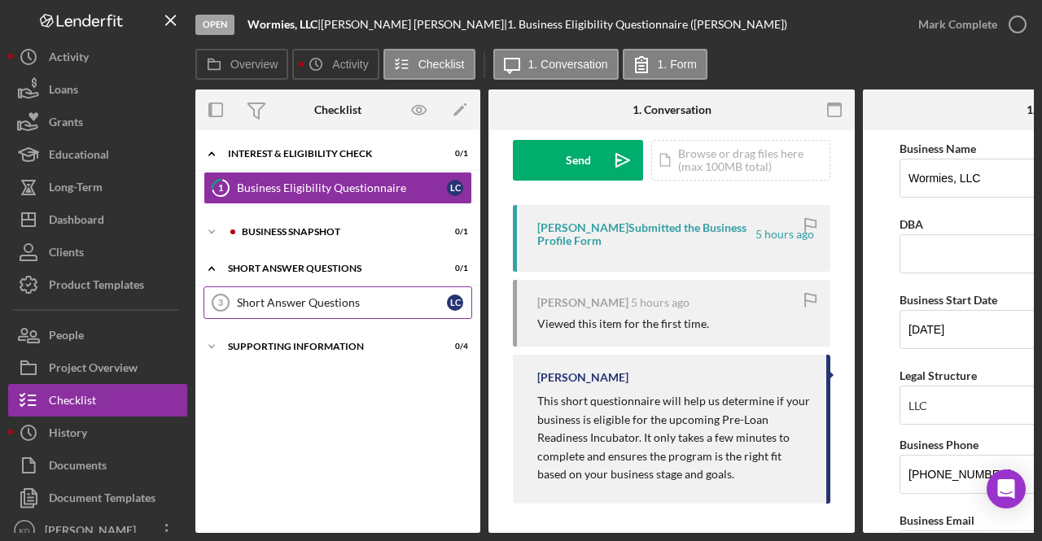
click at [258, 301] on div "Short Answer Questions" at bounding box center [342, 302] width 210 height 13
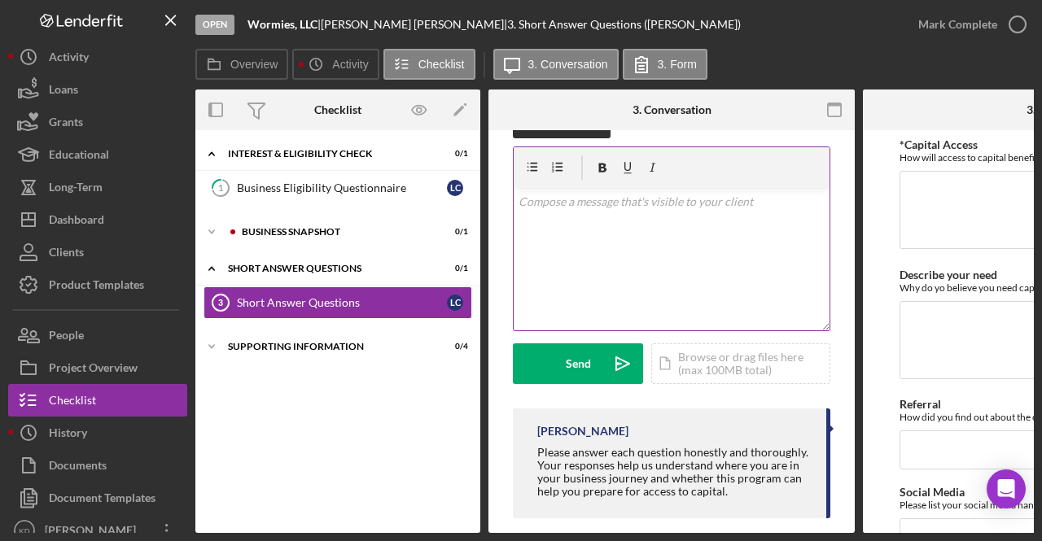
scroll to position [63, 0]
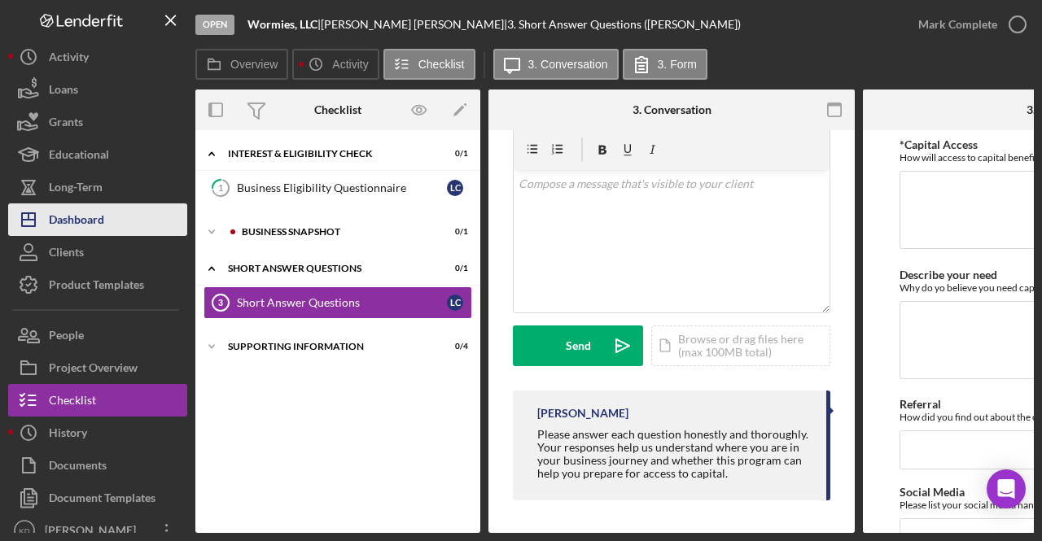
click at [70, 216] on div "Dashboard" at bounding box center [76, 222] width 55 height 37
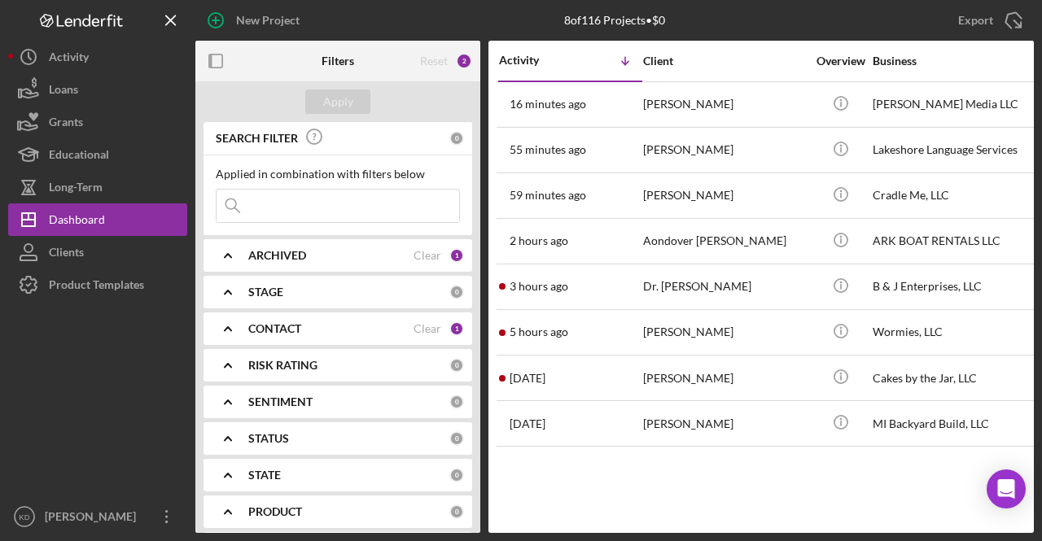
click at [804, 484] on div "Activity Icon/Table Sort Arrow Client Overview Business Contact Product Categor…" at bounding box center [760, 287] width 545 height 492
